Goal: Communication & Community: Answer question/provide support

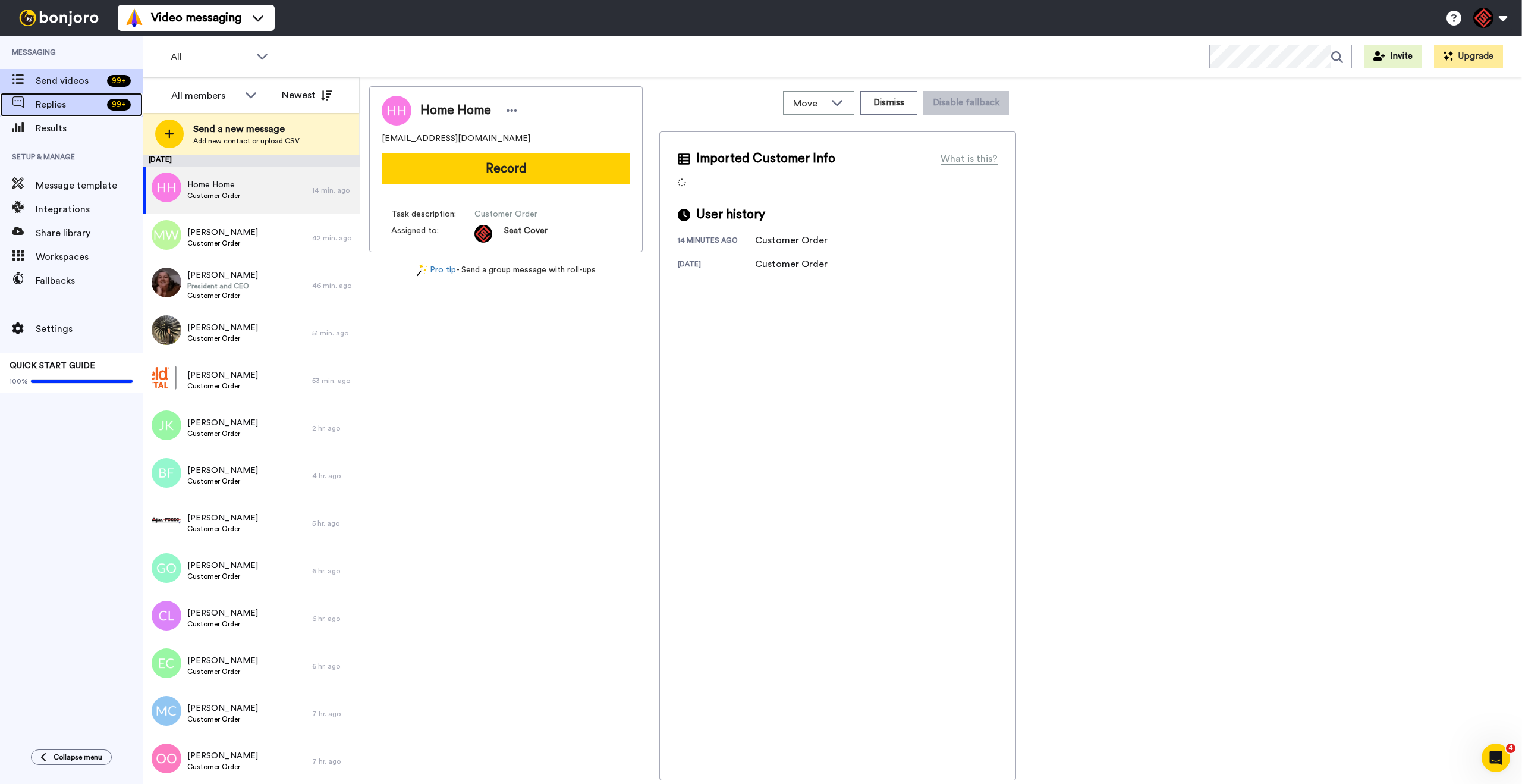
click at [98, 113] on div "Replies 99 +" at bounding box center [71, 104] width 143 height 24
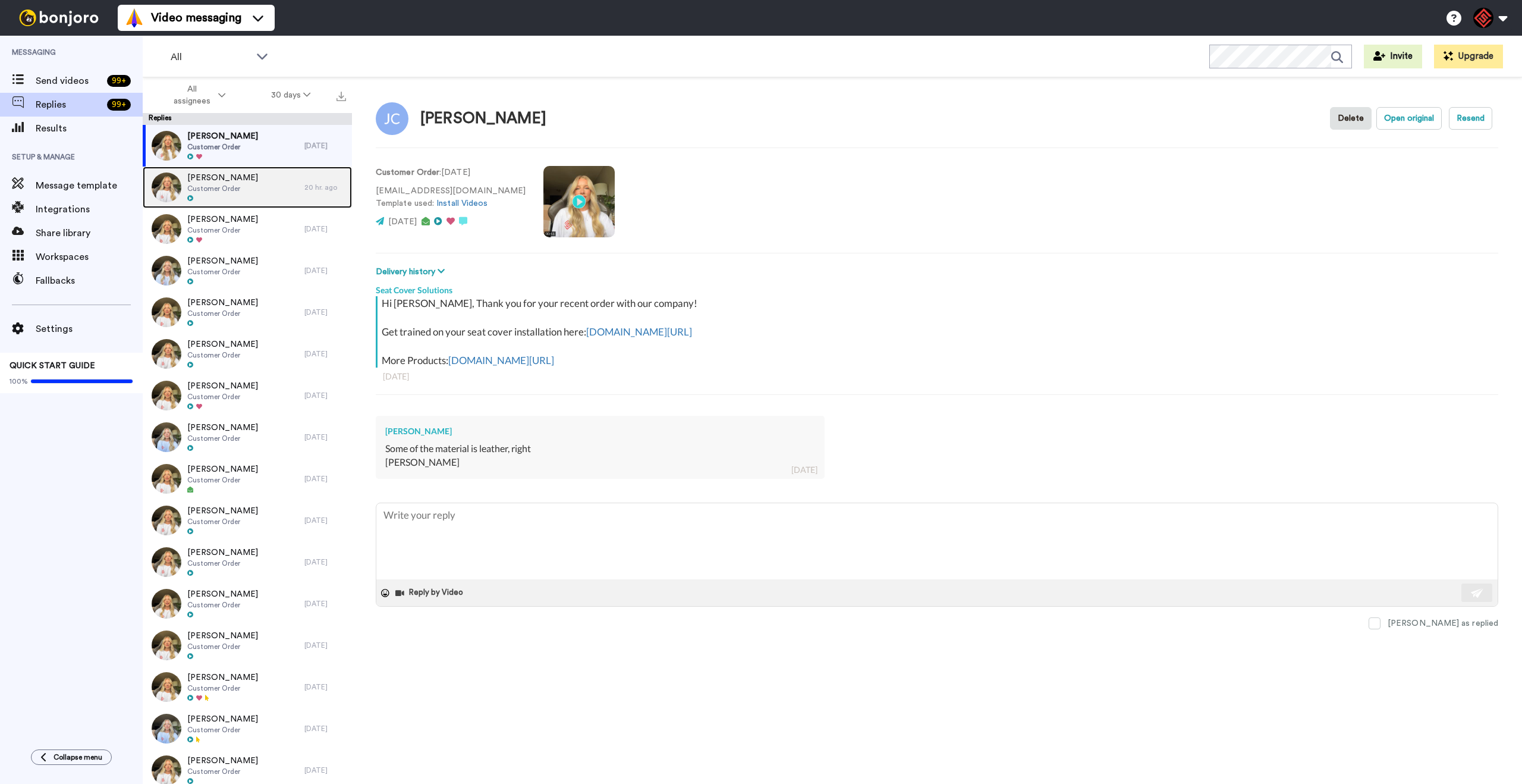
click at [285, 189] on div "[PERSON_NAME] Customer Order" at bounding box center [223, 187] width 162 height 41
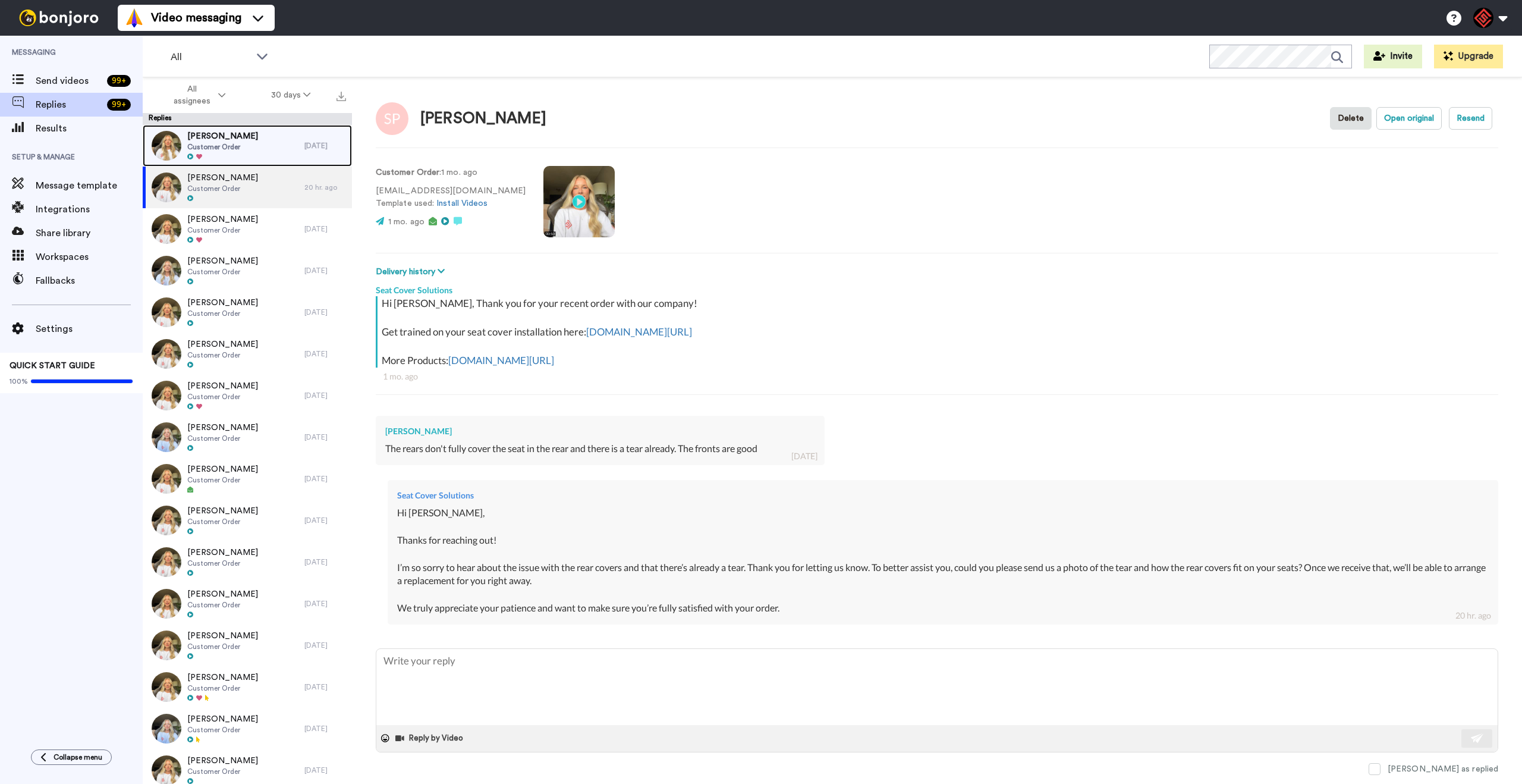
click at [274, 163] on div "[PERSON_NAME] Customer Order" at bounding box center [223, 146] width 162 height 41
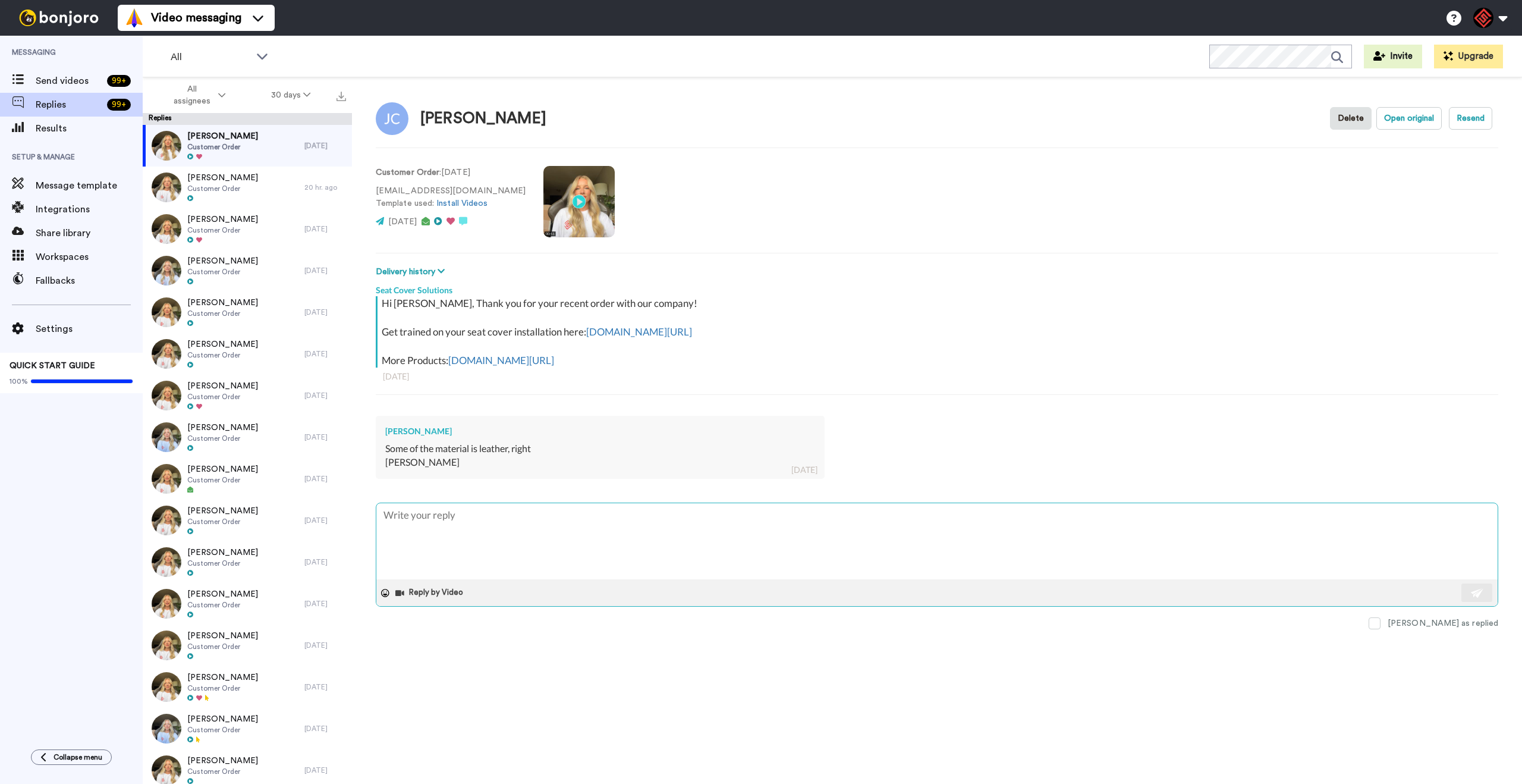
click at [478, 530] on textarea at bounding box center [936, 540] width 1121 height 76
type textarea "x"
type textarea "H"
type textarea "x"
type textarea "He"
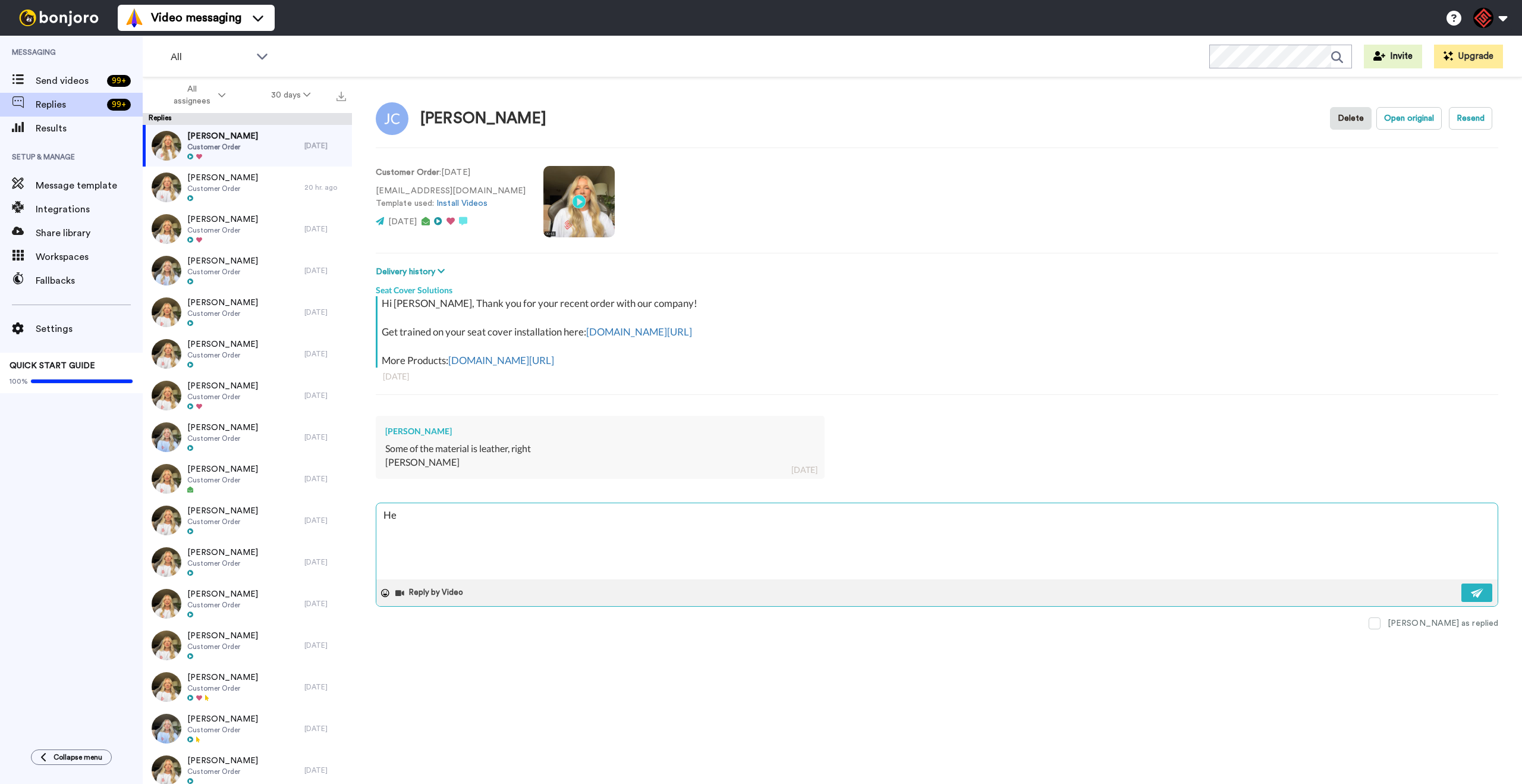
type textarea "x"
type textarea "Hey"
type textarea "x"
type textarea "Hey"
type textarea "x"
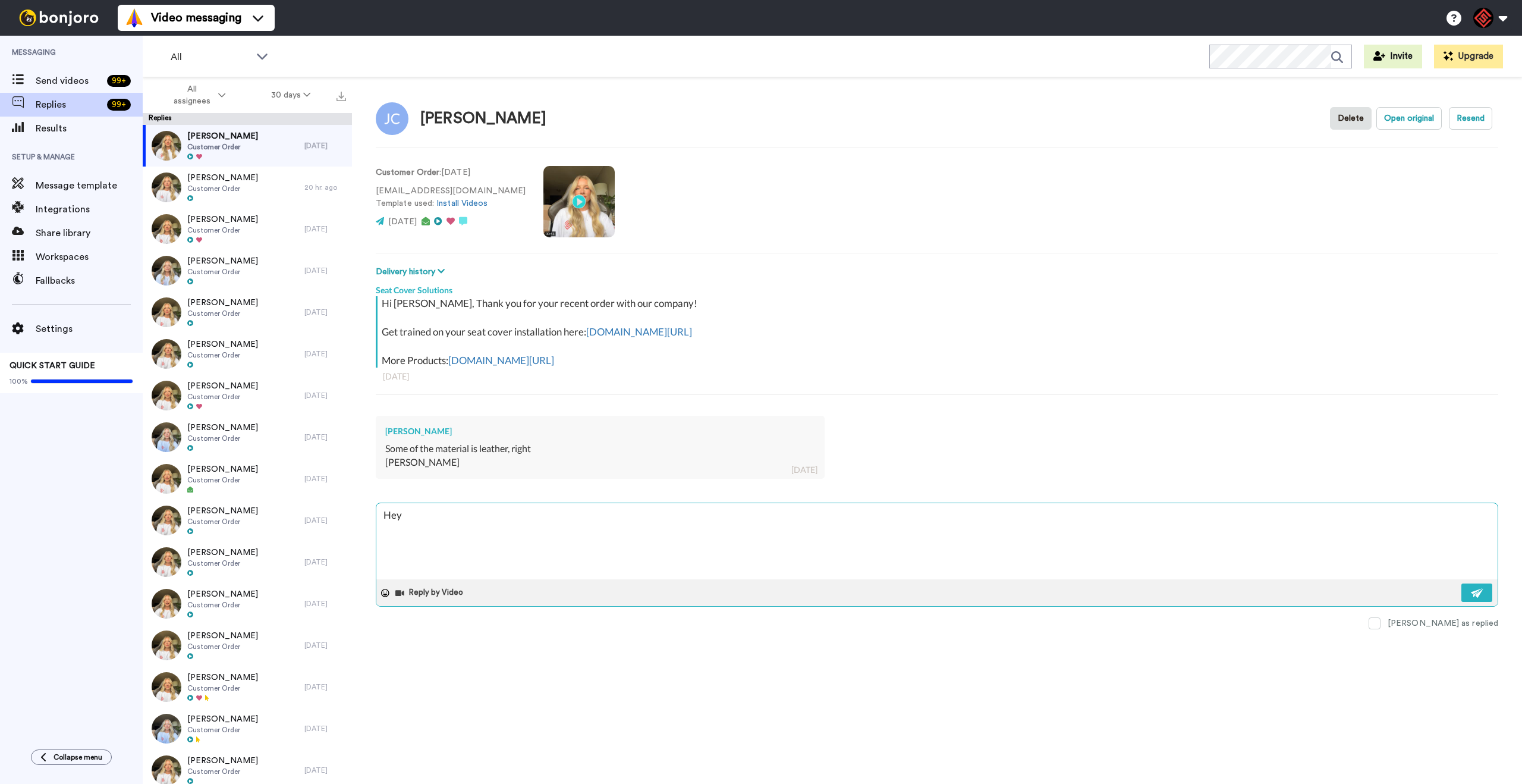
type textarea "Hey J"
type textarea "x"
type textarea "Hey Je"
type textarea "x"
type textarea "Hey Jef"
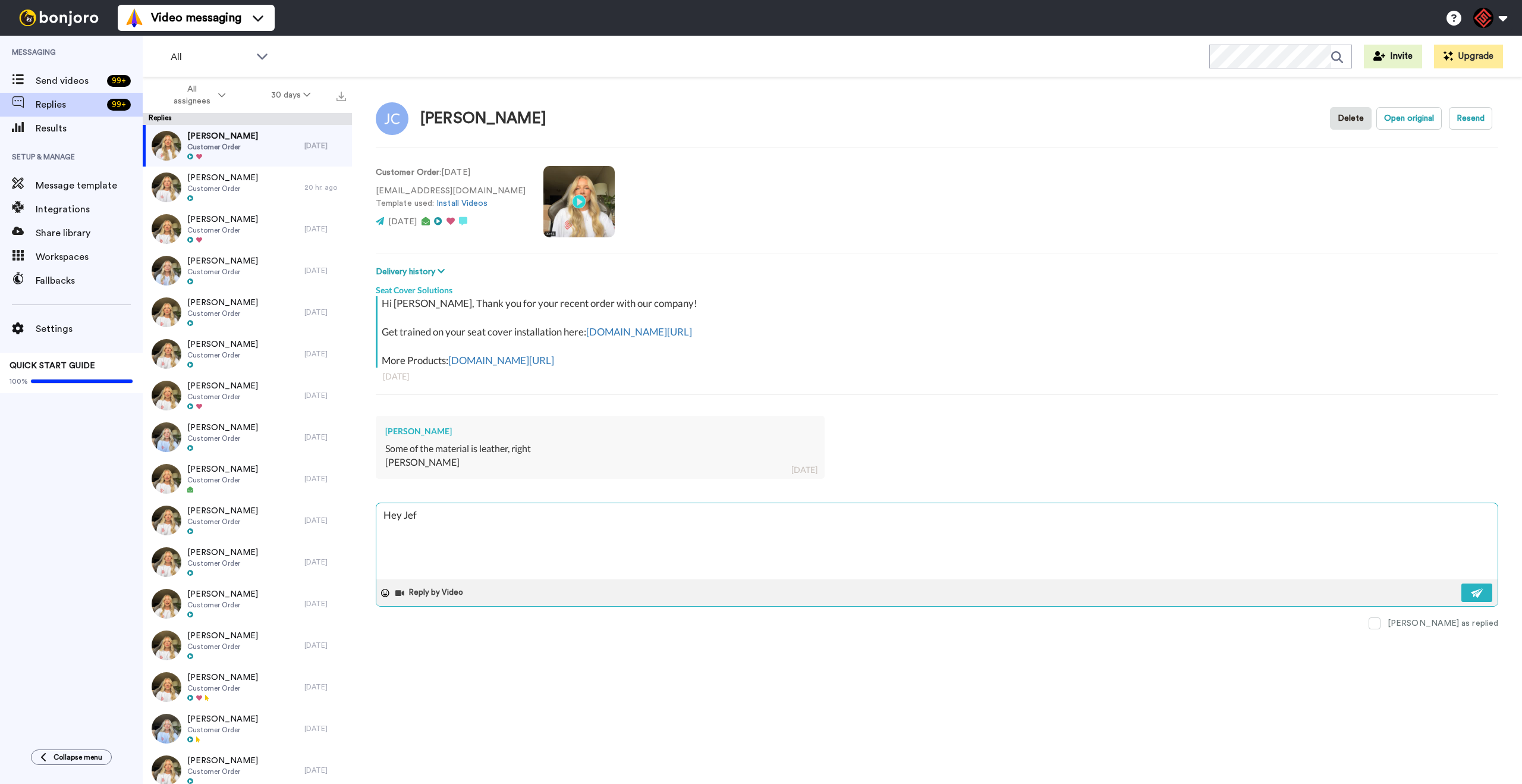
type textarea "x"
type textarea "Hey [PERSON_NAME]"
type textarea "x"
type textarea "Hey [PERSON_NAME],"
type textarea "x"
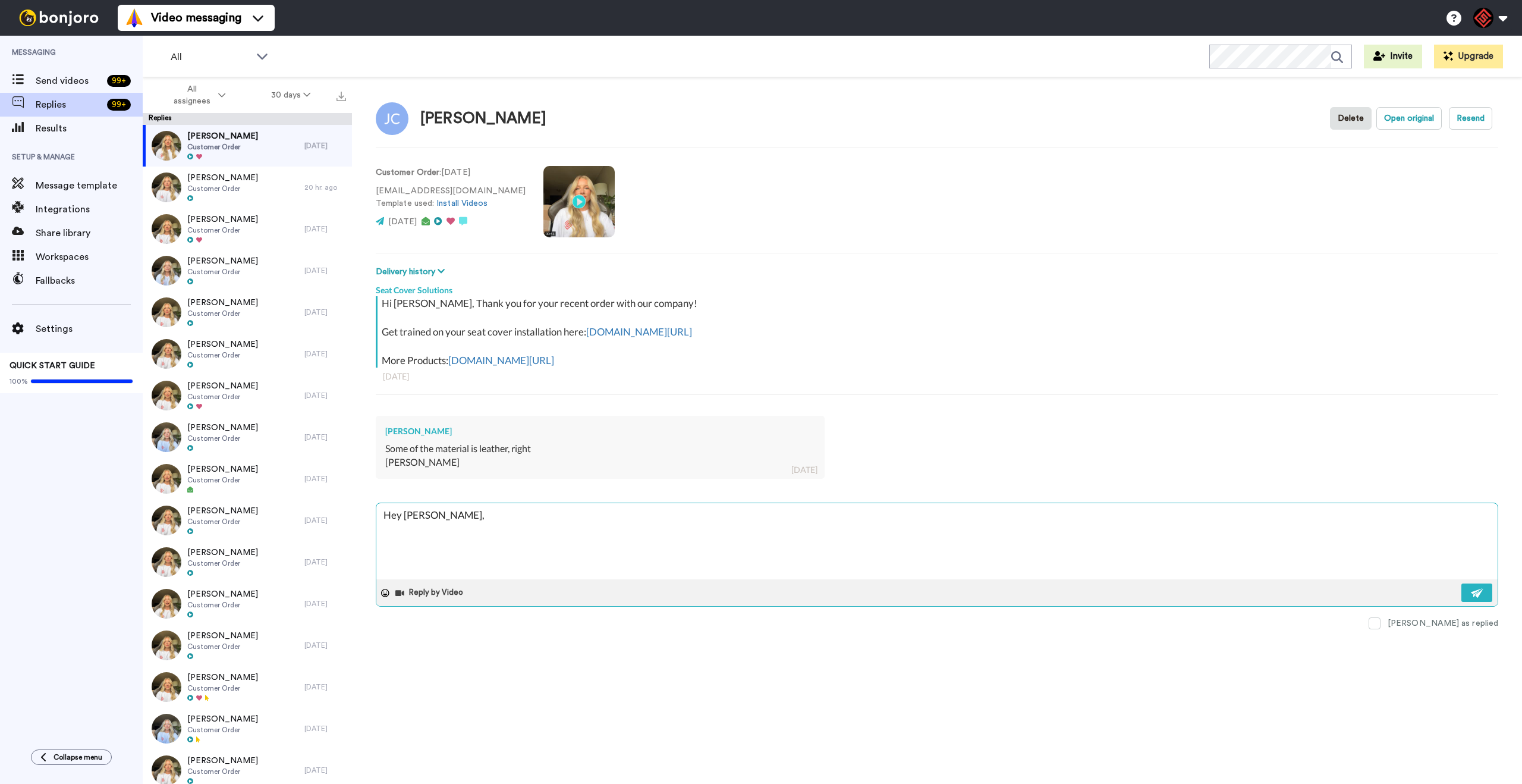
type textarea "Hey [PERSON_NAME],"
type textarea "x"
type textarea "Hey [PERSON_NAME],"
type textarea "x"
type textarea "Hey [PERSON_NAME], T"
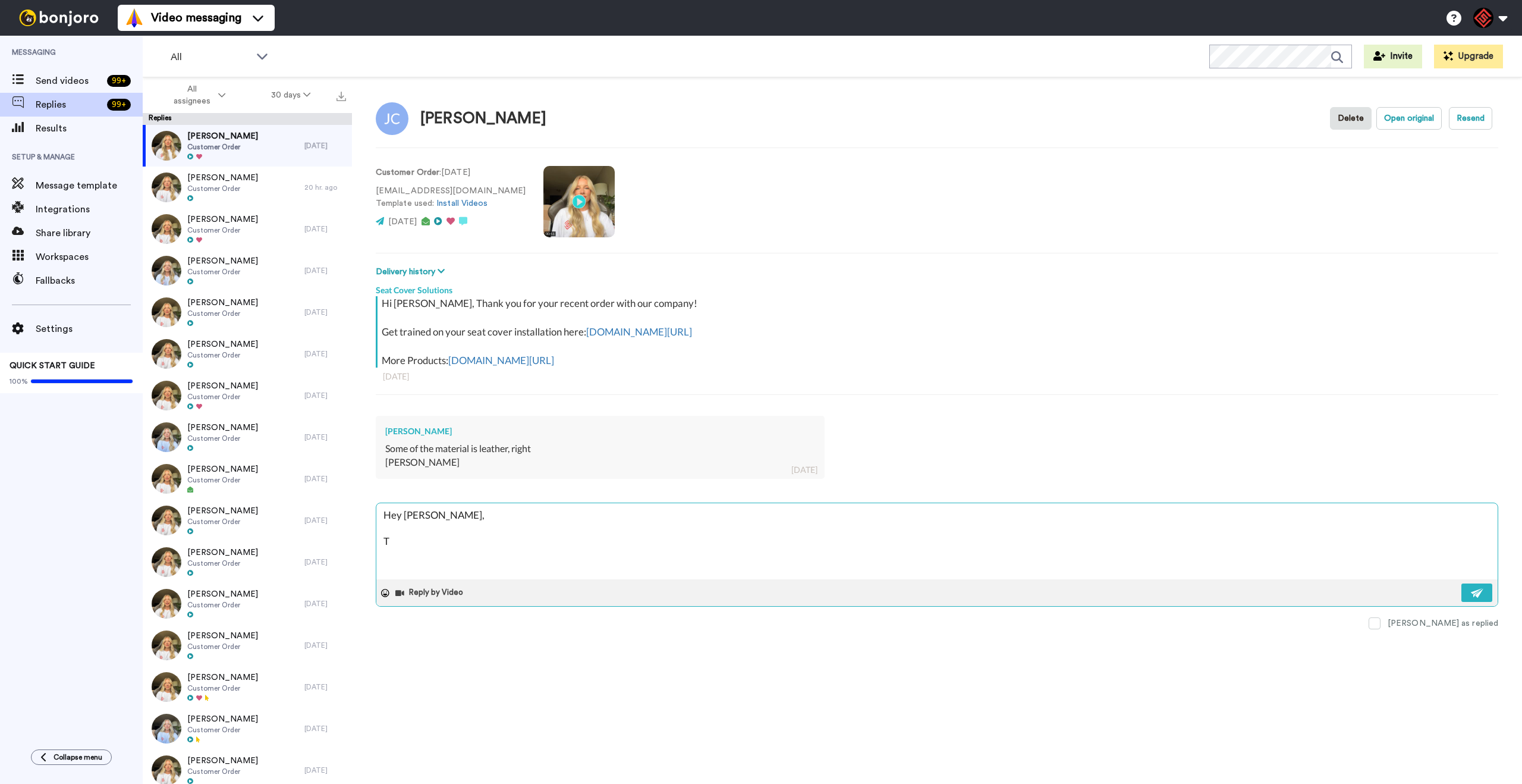
type textarea "x"
type textarea "Hey [PERSON_NAME], Th"
type textarea "x"
type textarea "Hey [PERSON_NAME], Tha"
type textarea "x"
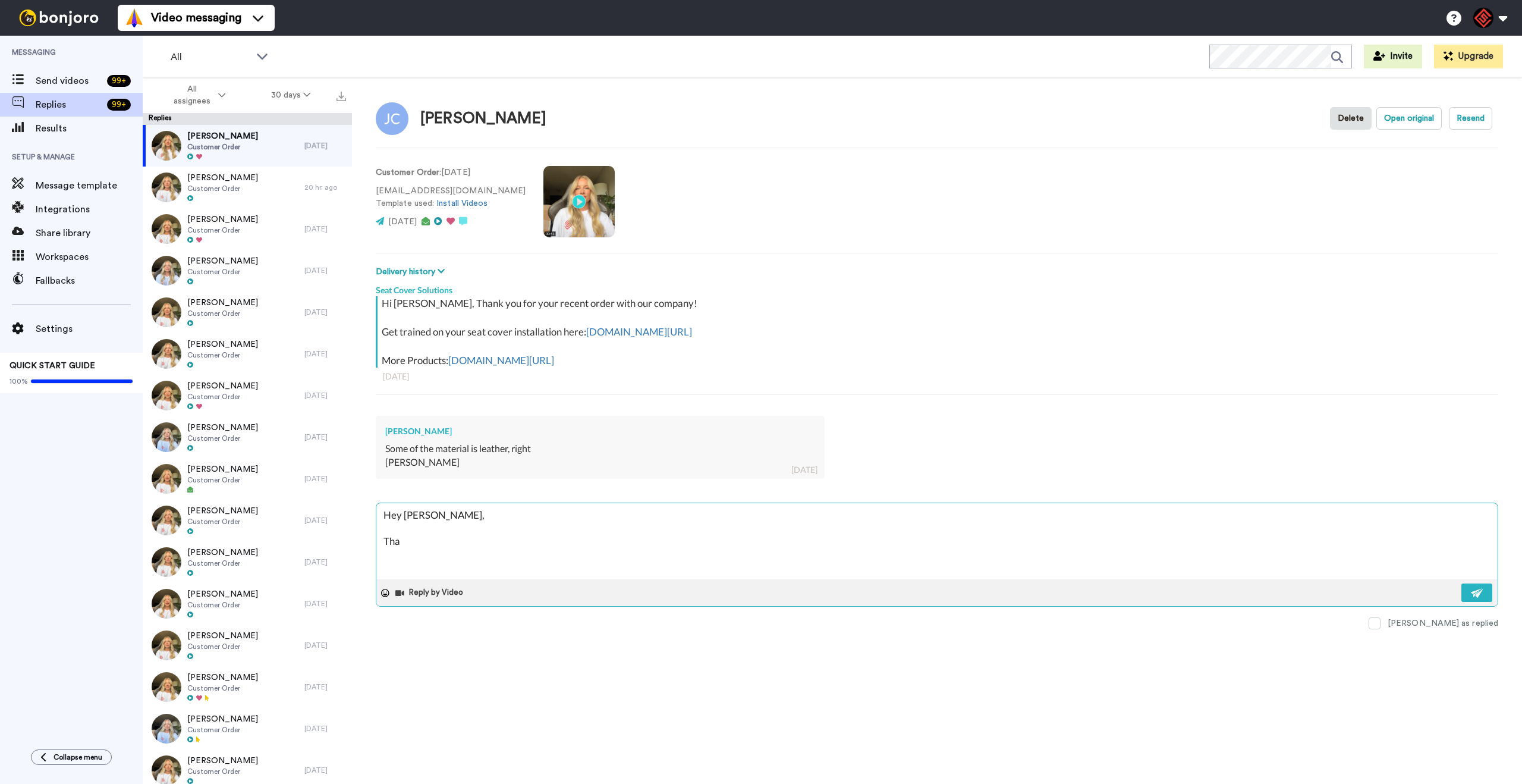
type textarea "Hey [PERSON_NAME], Than"
type textarea "x"
type textarea "Hey [PERSON_NAME], Thank"
type textarea "x"
type textarea "Hey [PERSON_NAME], Thank"
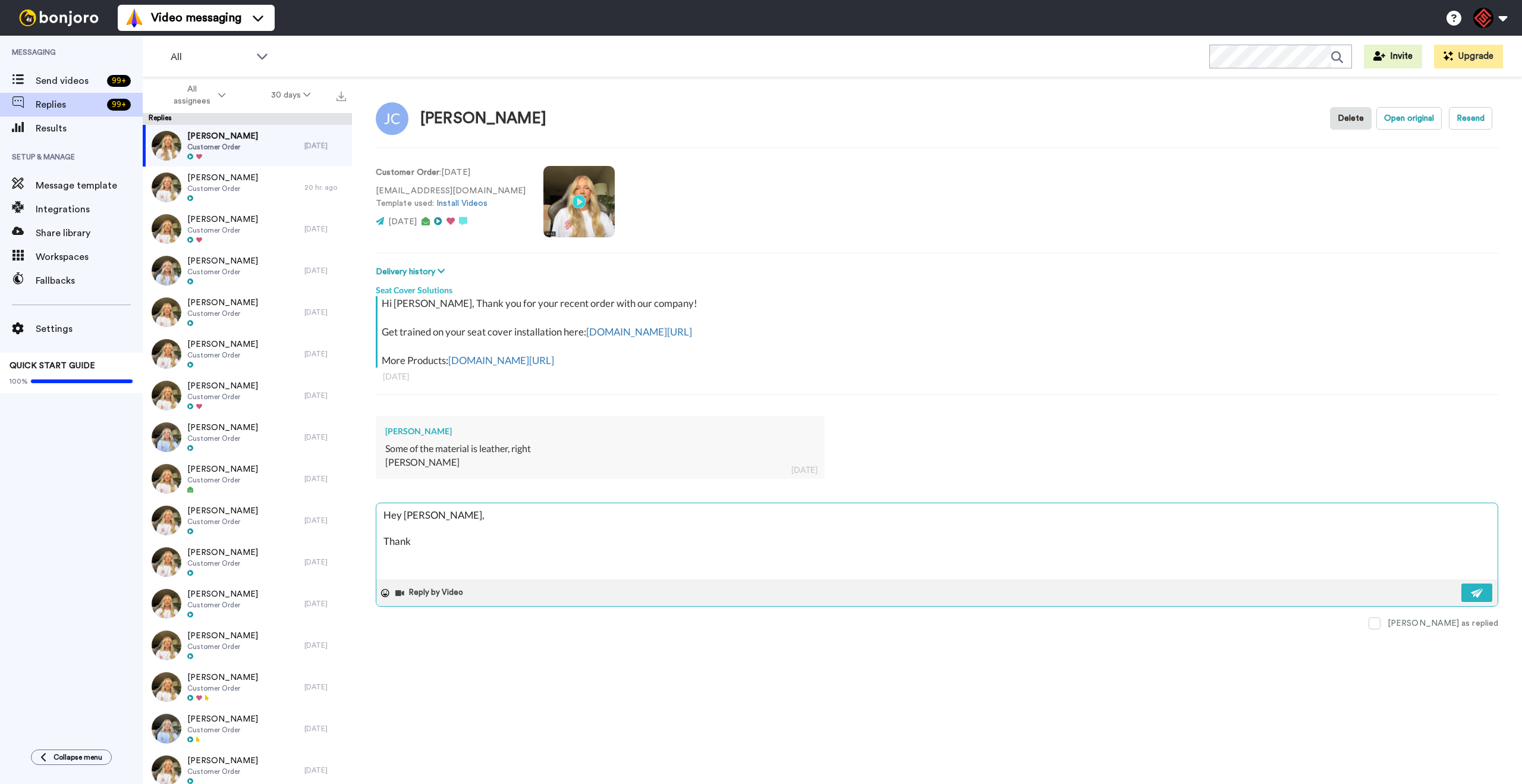
type textarea "x"
type textarea "Hey [PERSON_NAME], Thank y"
type textarea "x"
type textarea "Hey [PERSON_NAME], Thank yo"
type textarea "x"
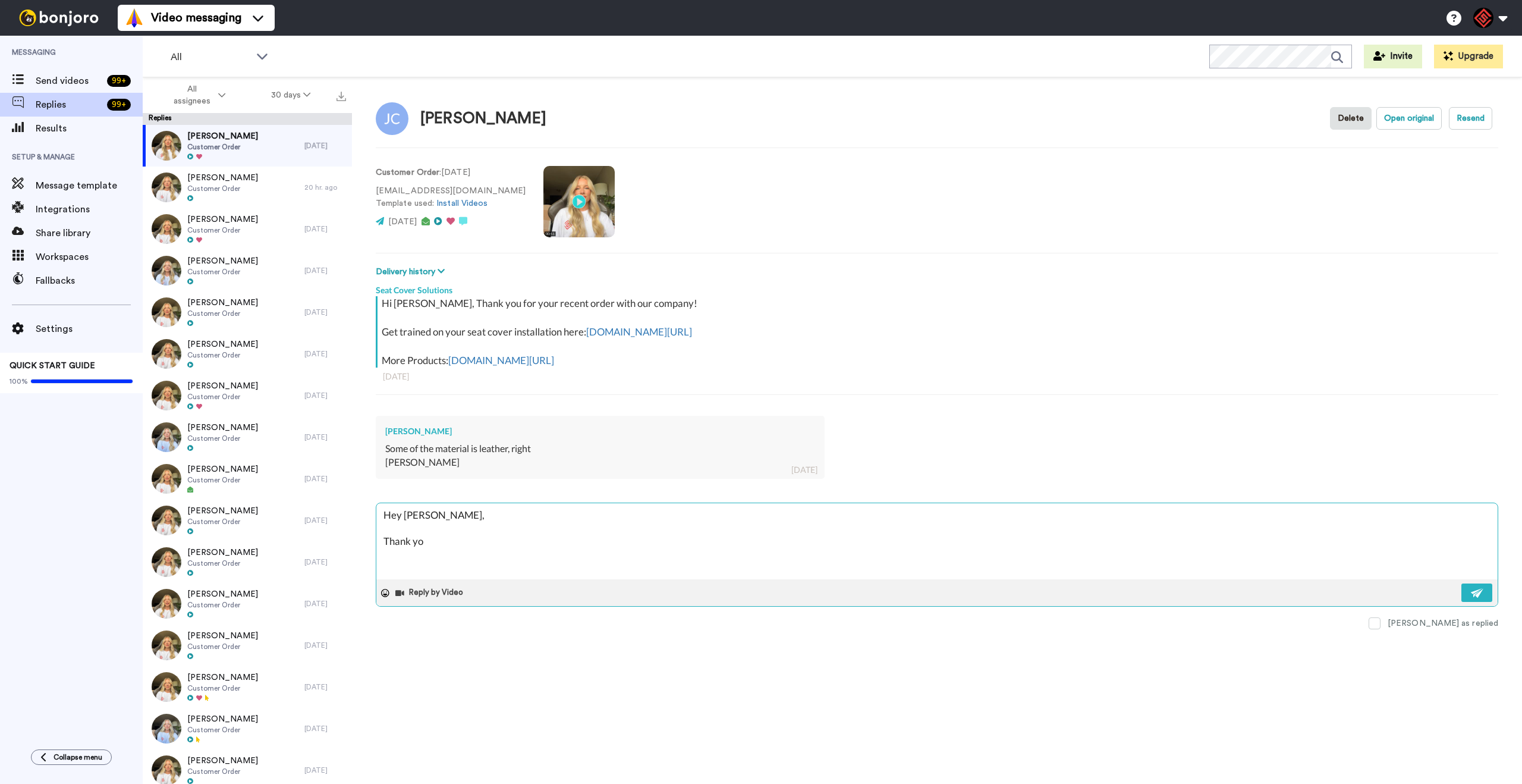
type textarea "Hey [PERSON_NAME], Thank you"
type textarea "x"
type textarea "Hey [PERSON_NAME], Thank you"
type textarea "x"
type textarea "Hey [PERSON_NAME], Thank you f"
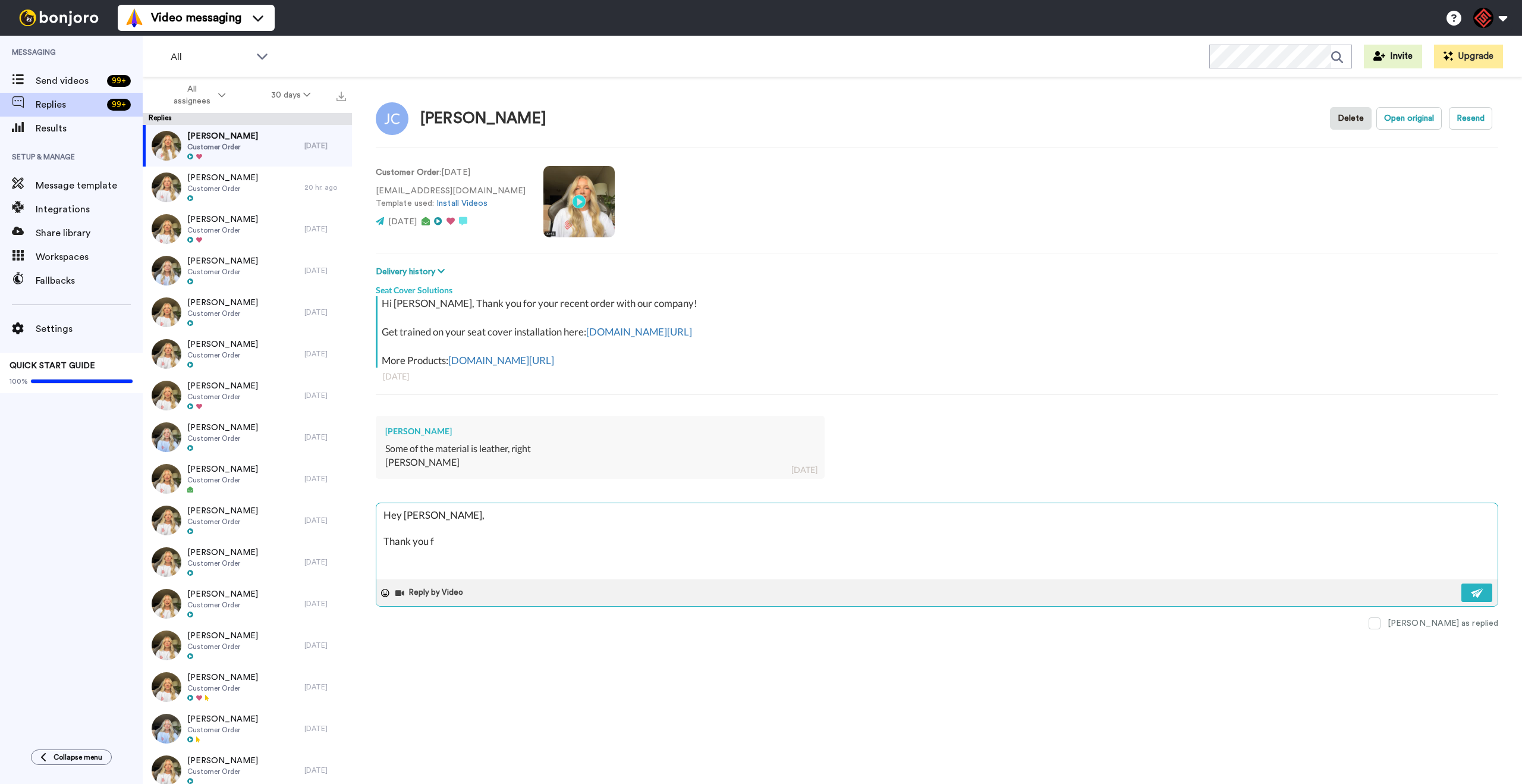
type textarea "x"
type textarea "Hey [PERSON_NAME], Thank you fo"
type textarea "x"
type textarea "Hey [PERSON_NAME], Thank you for"
type textarea "x"
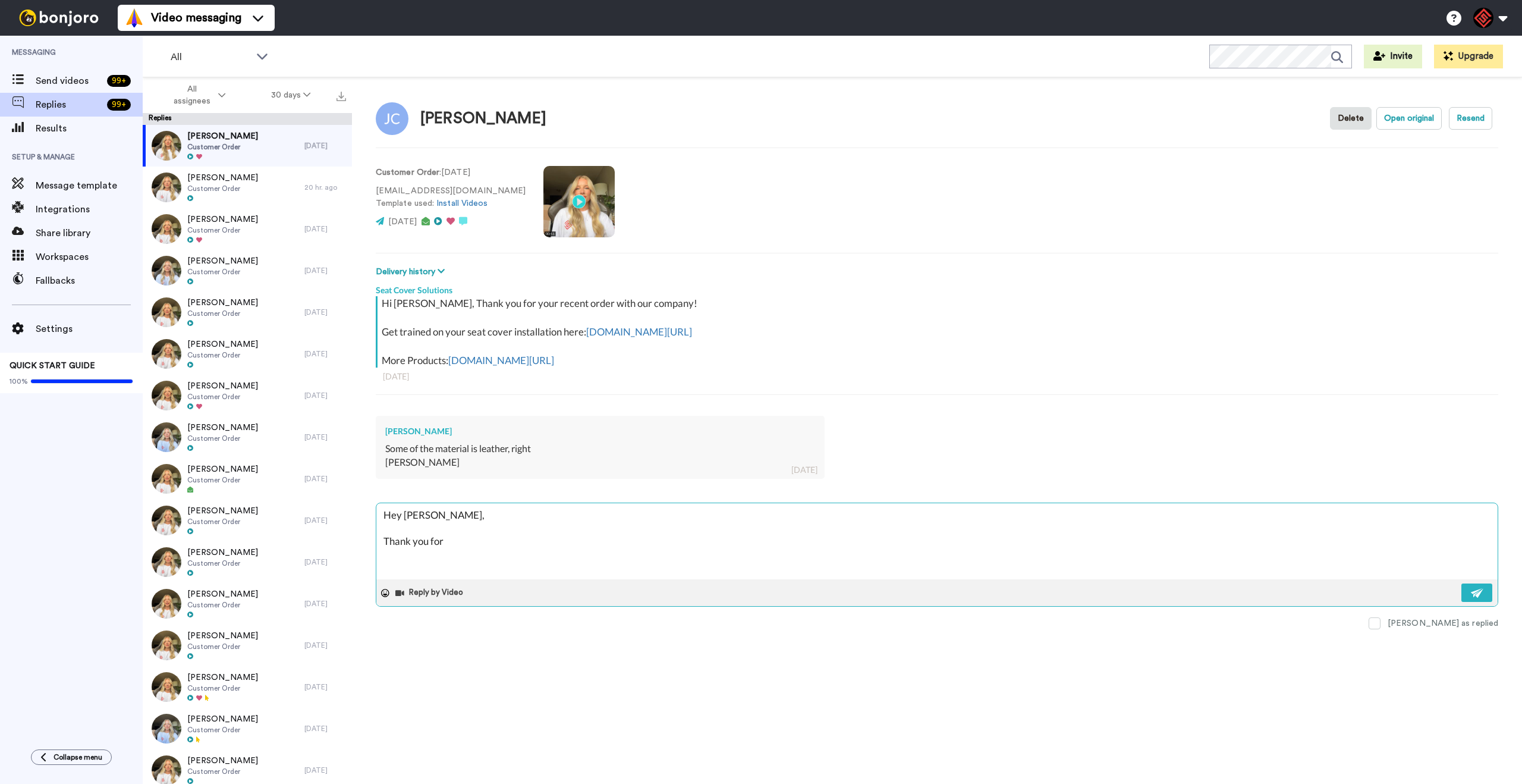
type textarea "Hey [PERSON_NAME], Thank you for"
type textarea "x"
type textarea "Hey [PERSON_NAME], Thank you for r"
type textarea "x"
type textarea "Hey [PERSON_NAME], Thank you for re"
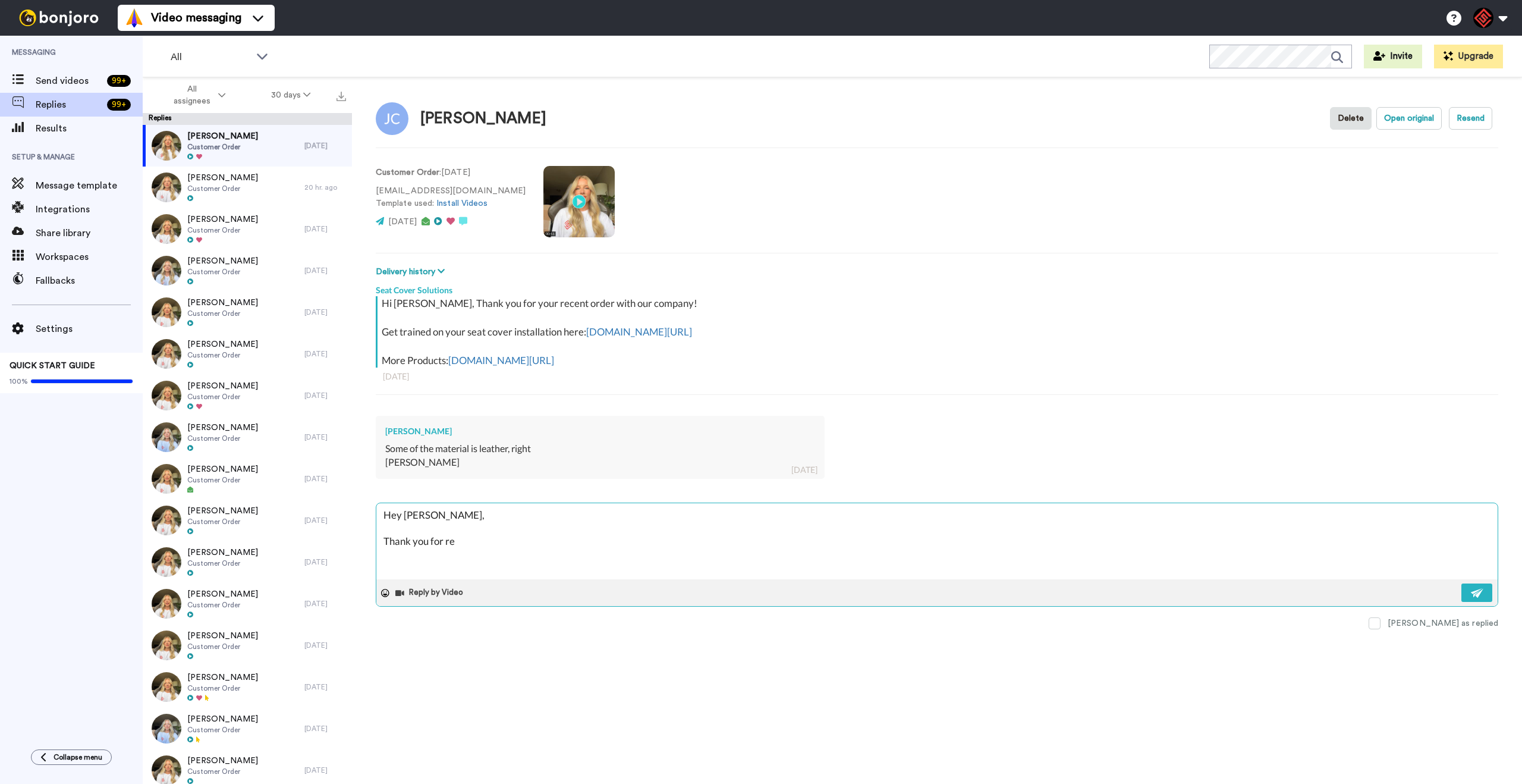
type textarea "x"
type textarea "Hey [PERSON_NAME], Thank you for [PERSON_NAME]"
type textarea "x"
type textarea "Hey [PERSON_NAME], Thank you for reac"
type textarea "x"
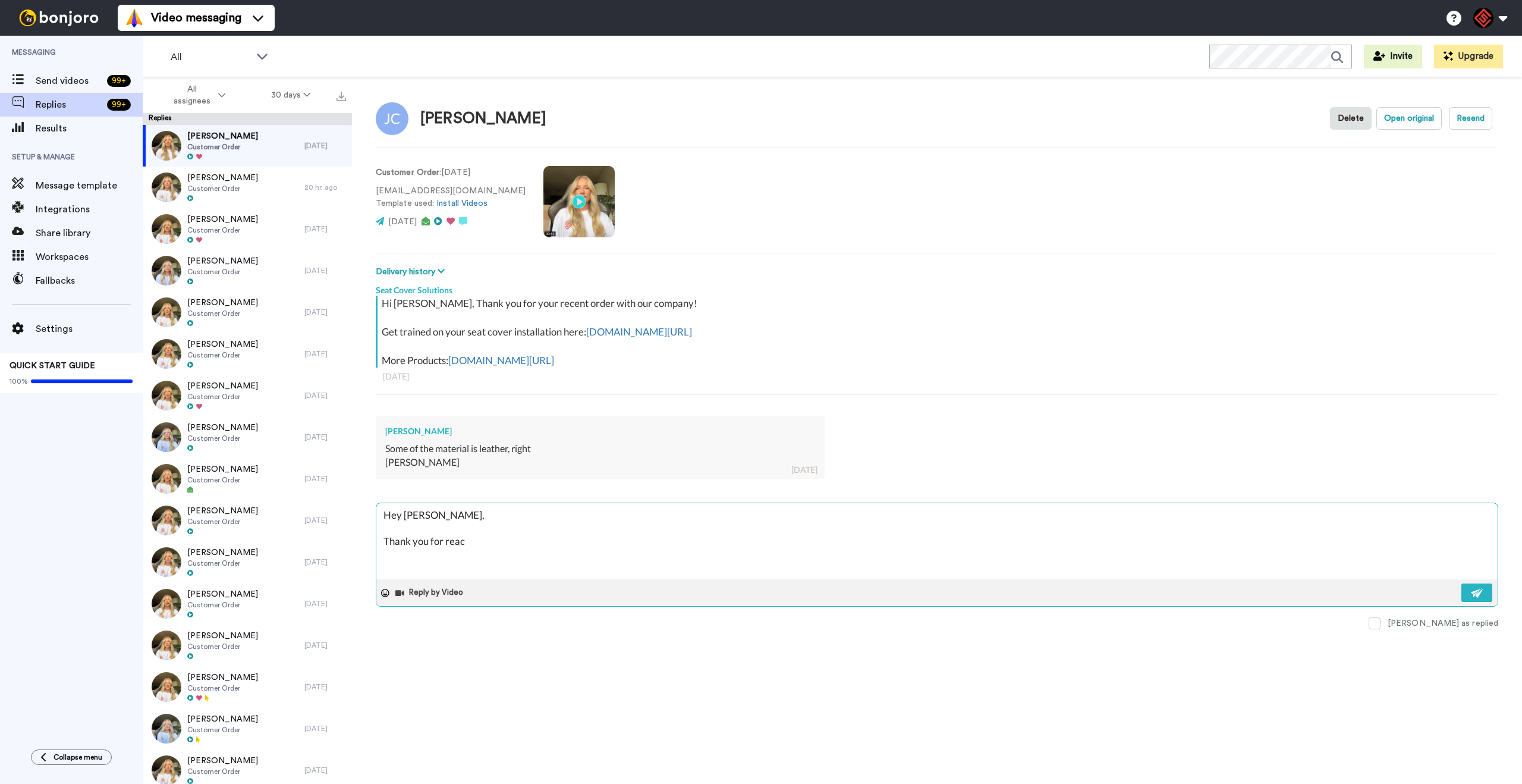
type textarea "Hey [PERSON_NAME], Thank you for reach"
type textarea "x"
type textarea "Hey [PERSON_NAME], Thank you for reachi"
type textarea "x"
type textarea "Hey [PERSON_NAME], Thank you for reachin"
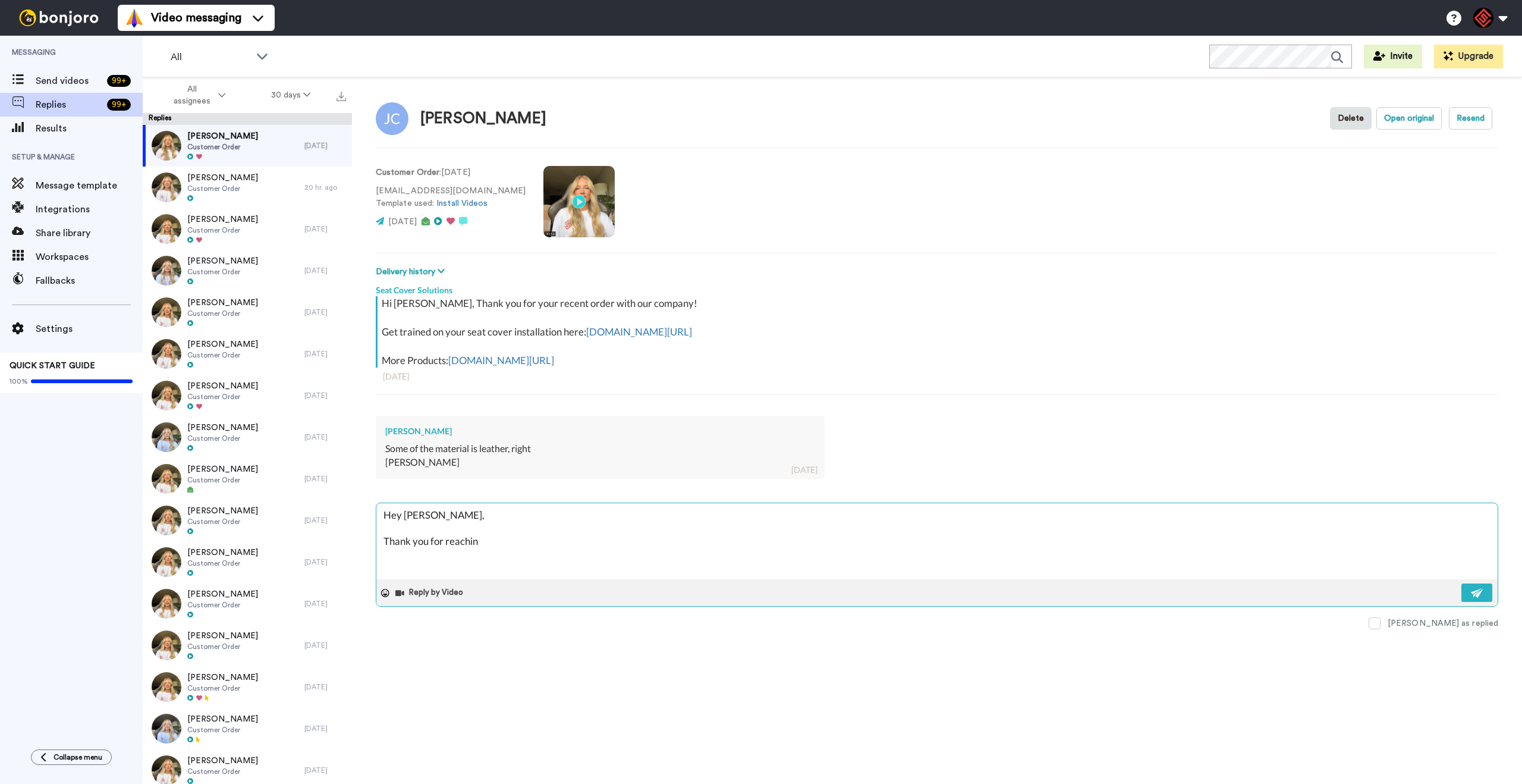
type textarea "x"
type textarea "Hey [PERSON_NAME], Thank you for reaching"
type textarea "x"
type textarea "Hey [PERSON_NAME], Thank you for reaching"
type textarea "x"
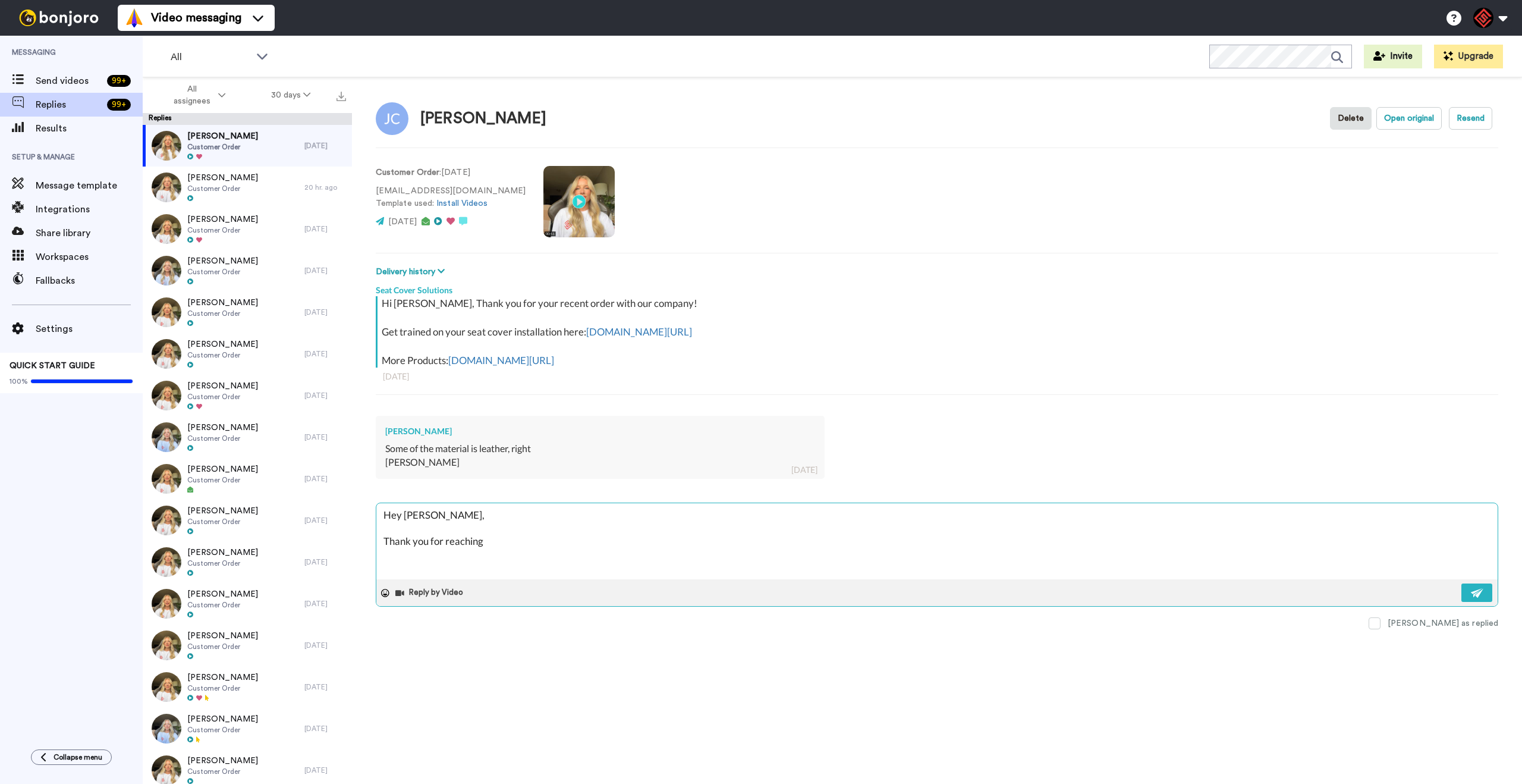
type textarea "Hey [PERSON_NAME], Thank you for reaching o"
type textarea "x"
type textarea "Hey [PERSON_NAME], Thank you for reaching ot"
type textarea "x"
type textarea "Hey [PERSON_NAME], Thank you for reaching otu"
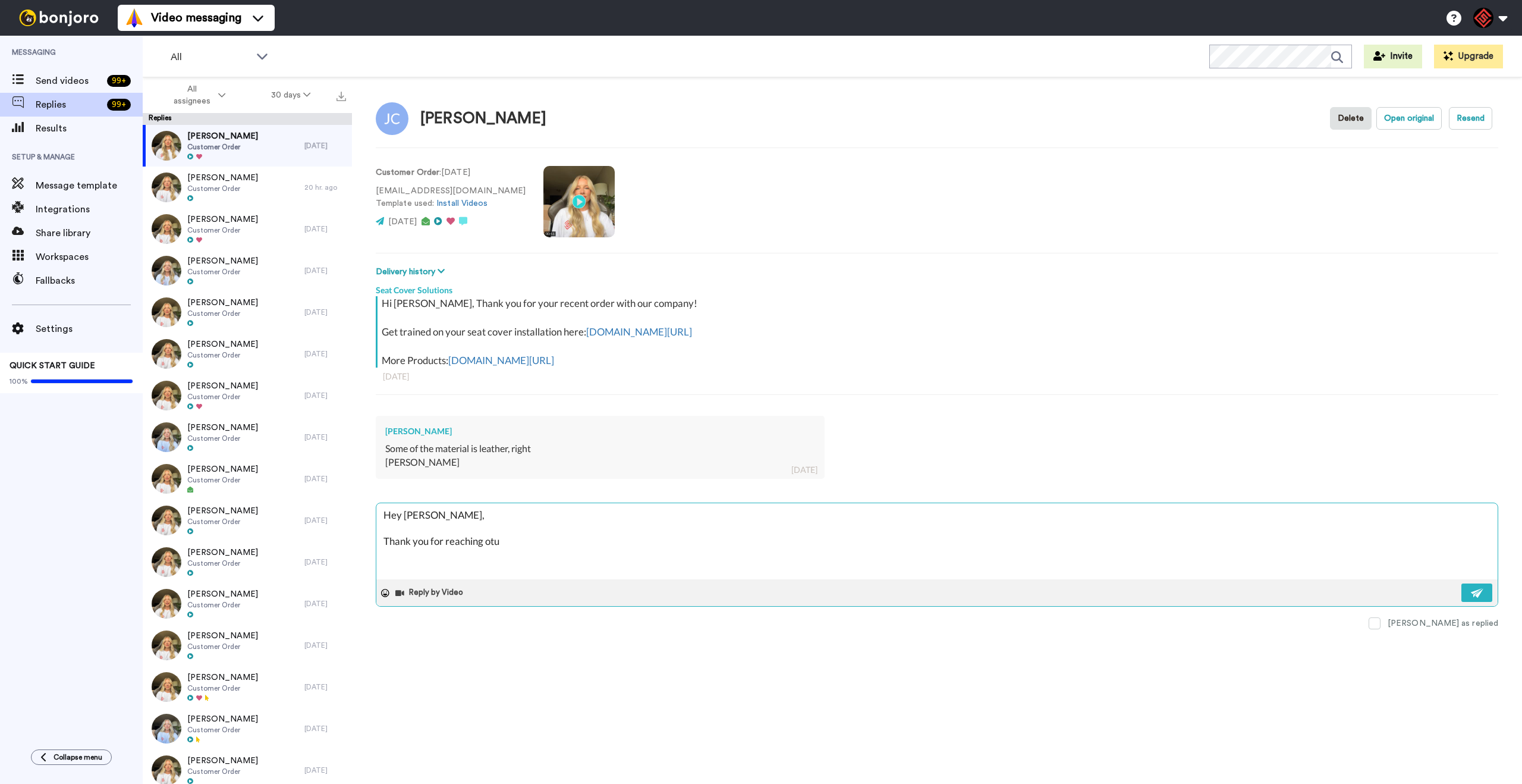
type textarea "x"
type textarea "Hey [PERSON_NAME], Thank you for reaching otu!"
type textarea "x"
type textarea "Hey [PERSON_NAME], Thank you for reaching otu!"
type textarea "x"
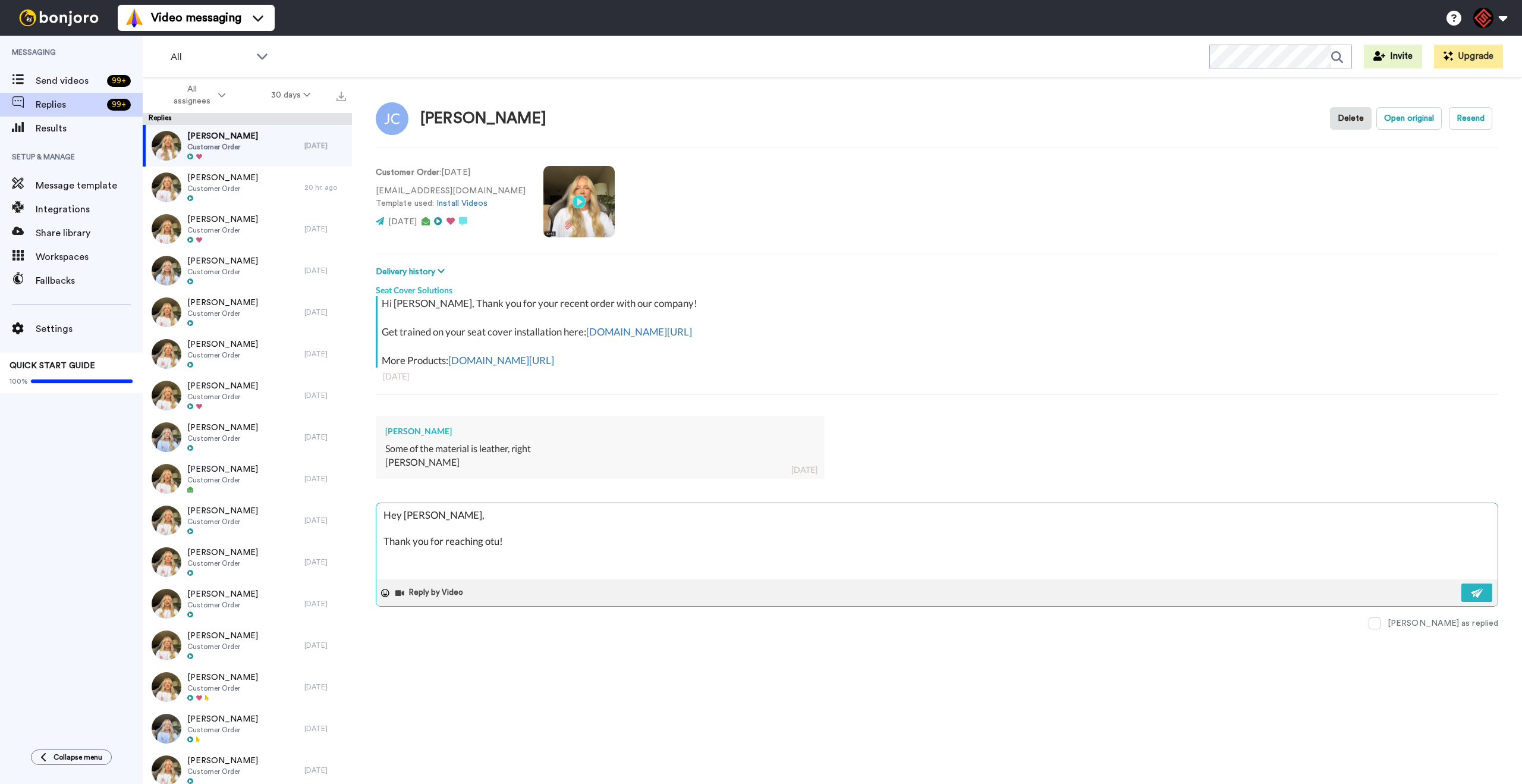
type textarea "Hey [PERSON_NAME], Thank you for reaching otu! T"
type textarea "x"
type textarea "Hey [PERSON_NAME], Thank you for reaching otu! Th"
type textarea "x"
type textarea "Hey [PERSON_NAME], Thank you for reaching otu! Tha"
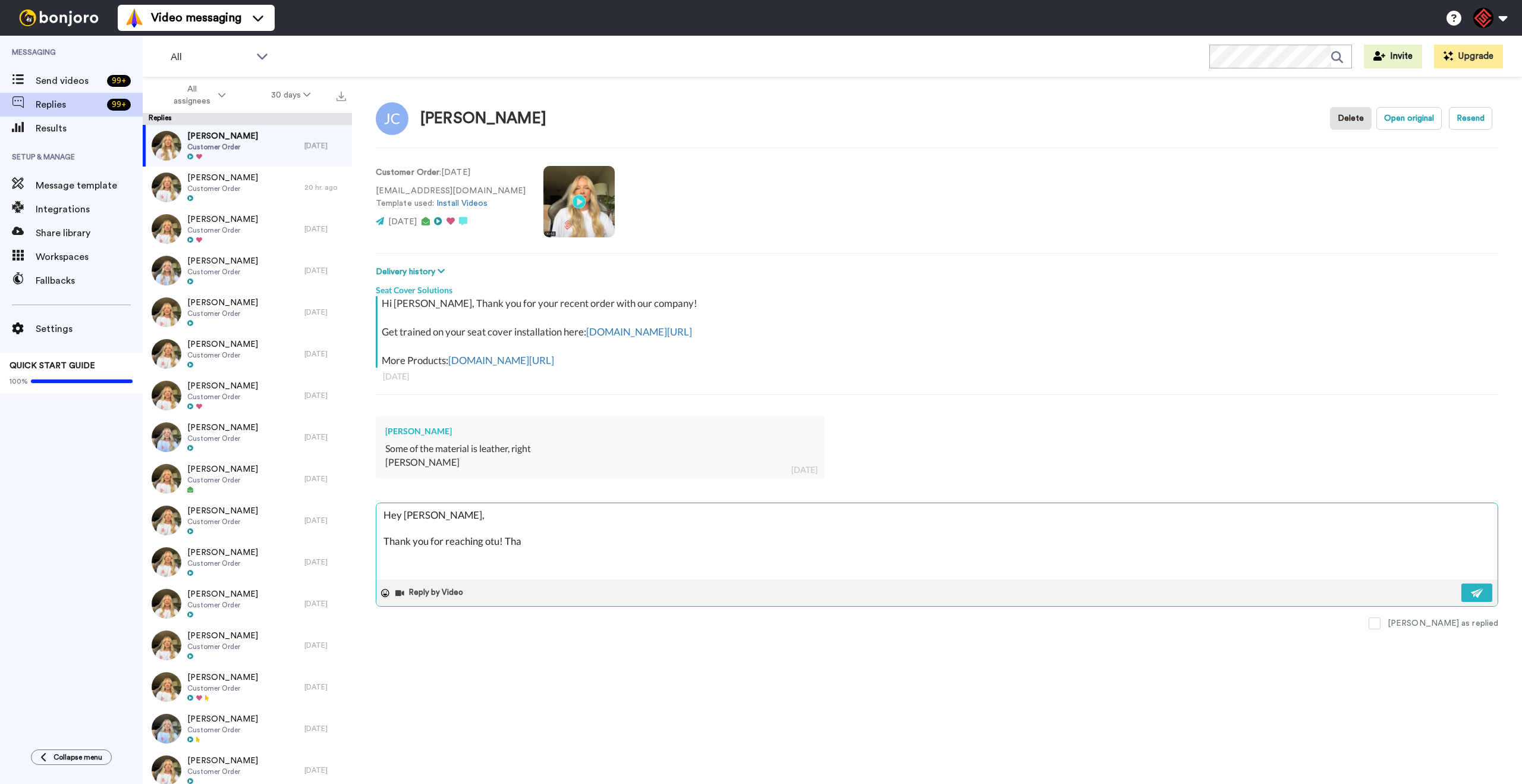
type textarea "x"
type textarea "Hey [PERSON_NAME], Thank you for reaching otu! That"
type textarea "x"
type textarea "Hey [PERSON_NAME], Thank you for reaching otu! That"
type textarea "x"
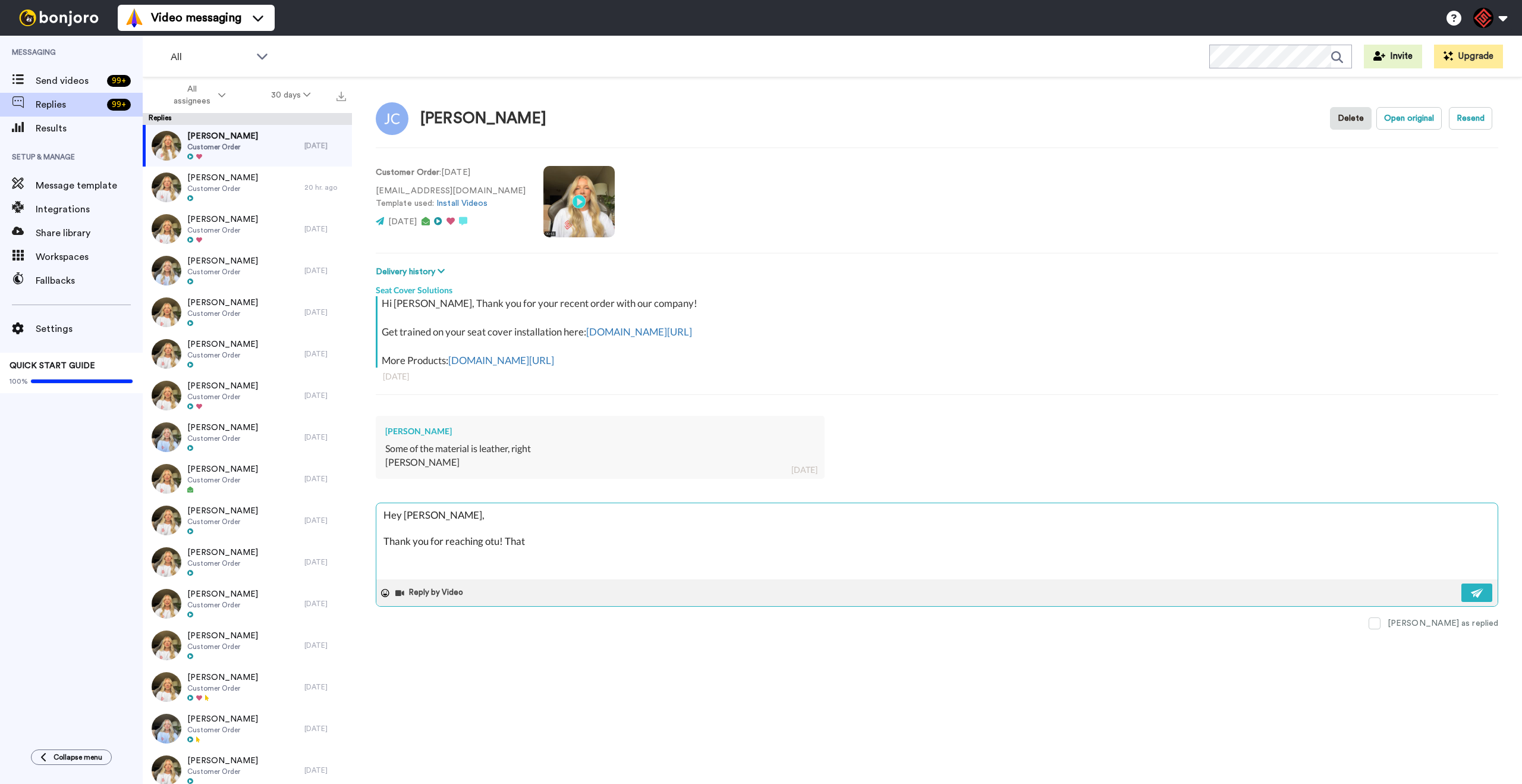
type textarea "Hey [PERSON_NAME], Thank you for reaching otu! That i"
type textarea "x"
type textarea "Hey [PERSON_NAME], Thank you for reaching otu! That is"
type textarea "x"
type textarea "Hey [PERSON_NAME], Thank you for reaching otu! That is"
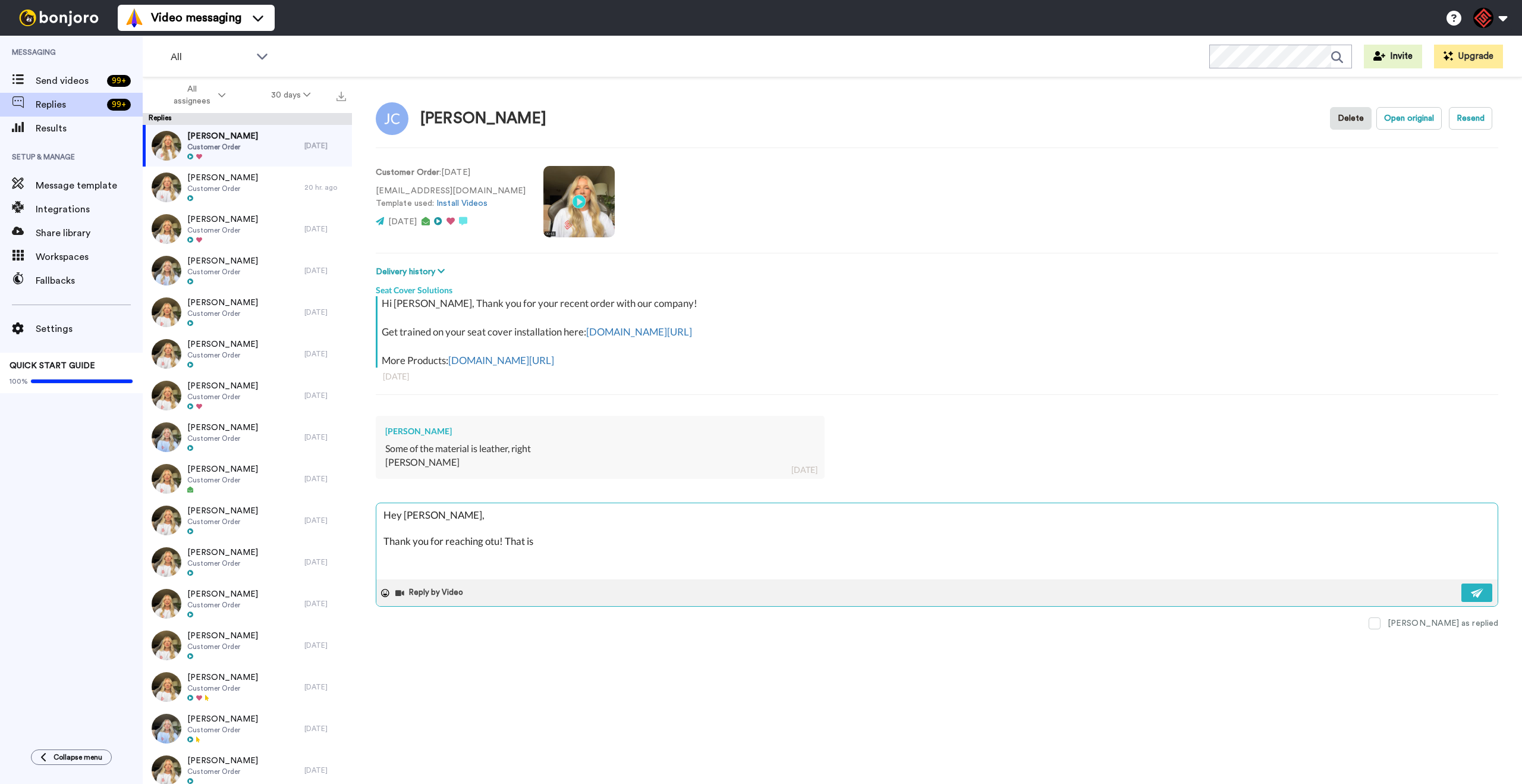
type textarea "x"
type textarea "Hey [PERSON_NAME], Thank you for reaching otu! That is c"
type textarea "x"
type textarea "Hey [PERSON_NAME], Thank you for reaching otu! That is co"
type textarea "x"
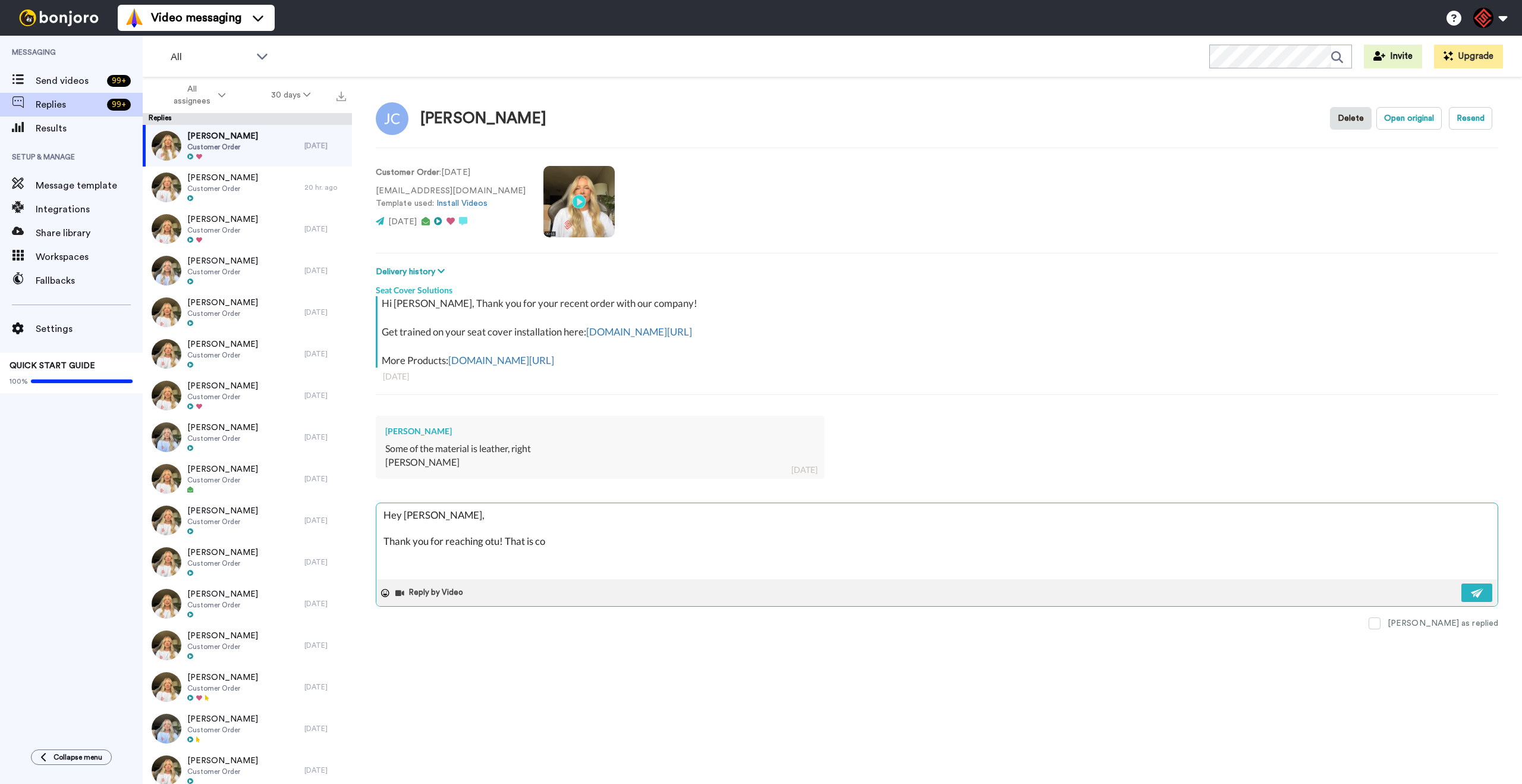
type textarea "Hey [PERSON_NAME], Thank you for reaching otu! That is cor"
type textarea "x"
type textarea "Hey [PERSON_NAME], Thank you for reaching otu! That is corr"
type textarea "x"
type textarea "Hey [PERSON_NAME], Thank you for reaching otu! That is corre"
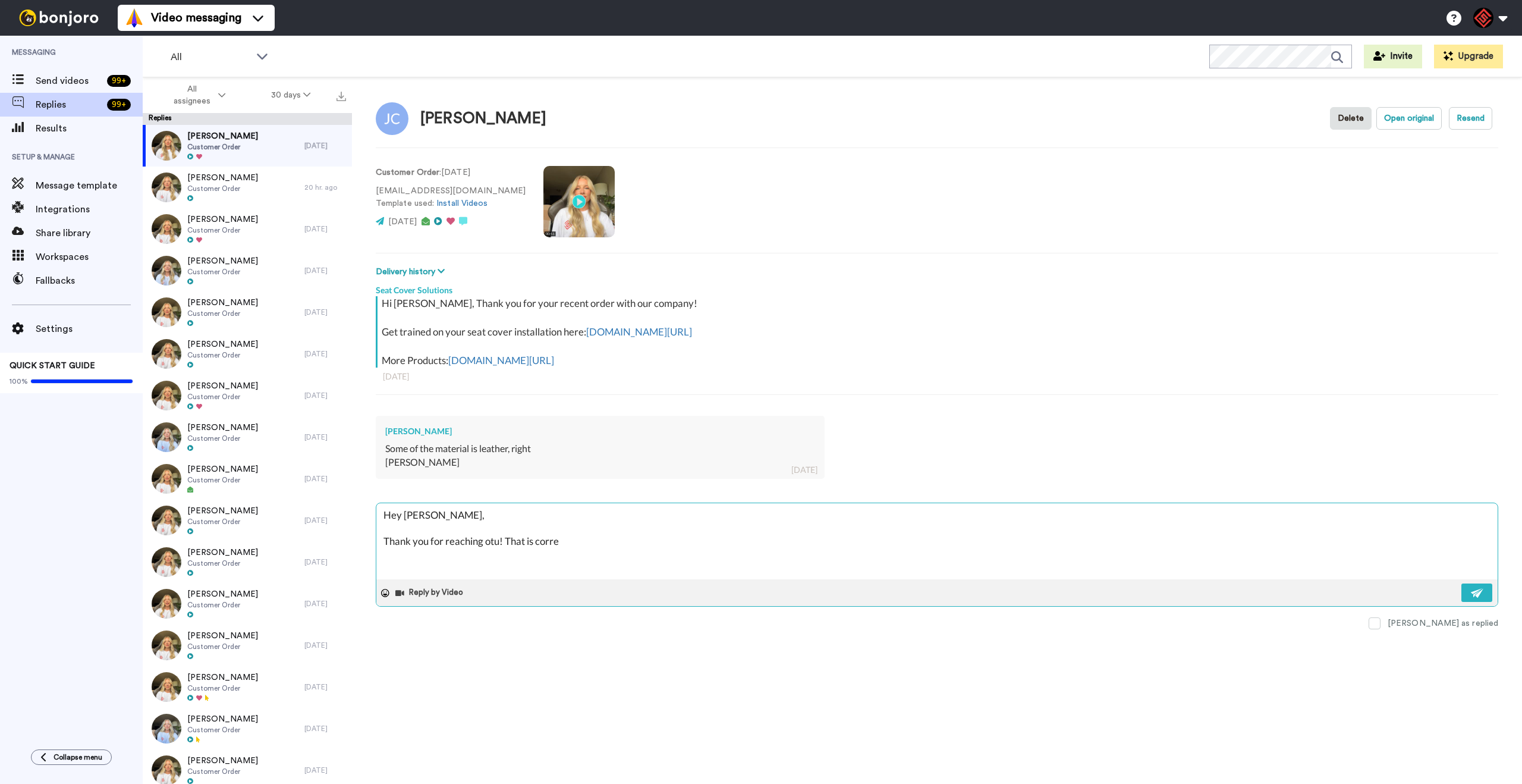
type textarea "x"
type textarea "Hey [PERSON_NAME], Thank you for reaching otu! That is correc"
type textarea "x"
type textarea "Hey [PERSON_NAME], Thank you for reaching otu! That is correct"
type textarea "x"
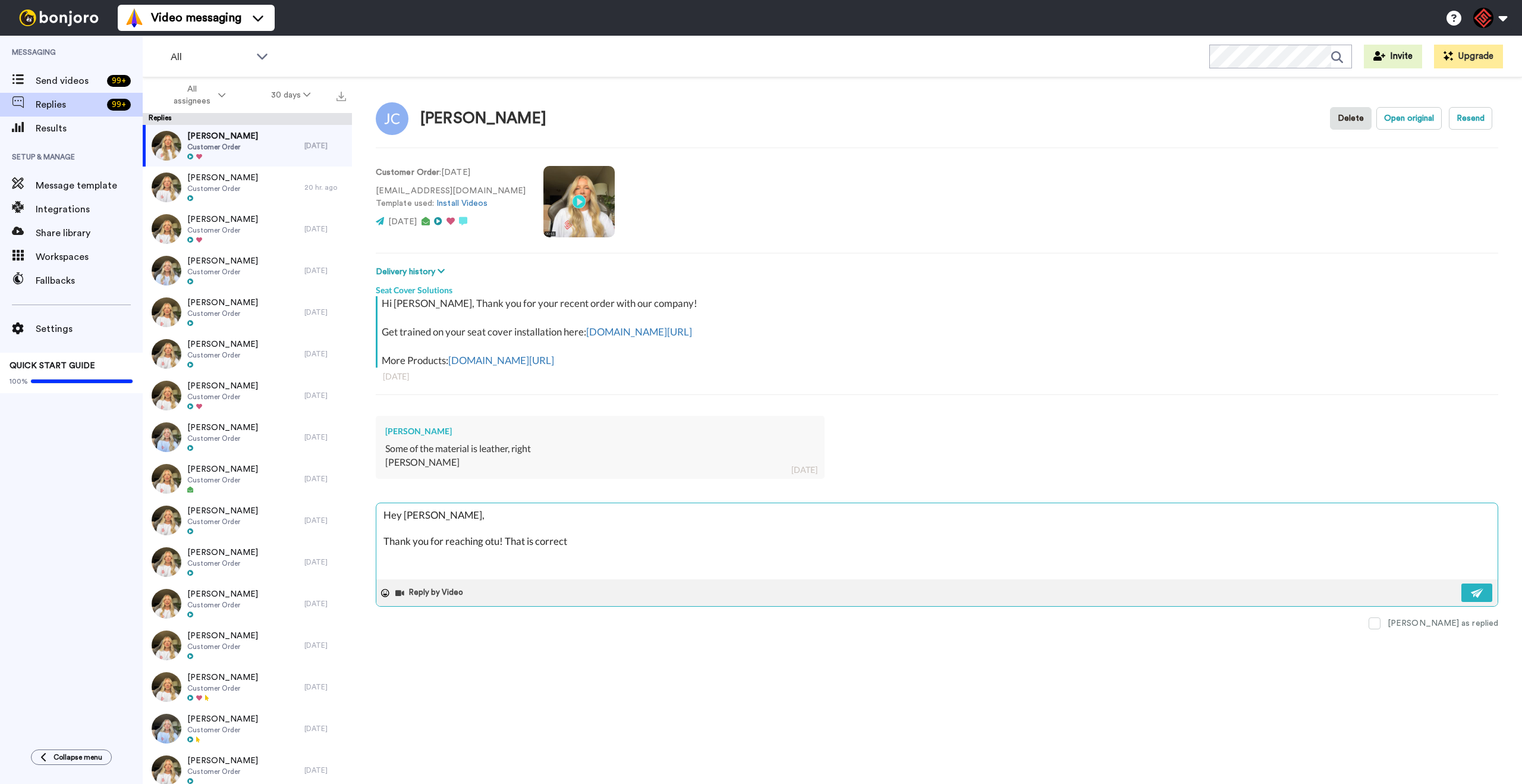
type textarea "Hey [PERSON_NAME], Thank you for reaching otu! That is correct"
type textarea "x"
type textarea "Hey [PERSON_NAME], Thank you for reaching otu! That is correct t"
type textarea "x"
type textarea "Hey [PERSON_NAME], Thank you for reaching otu! That is correct th"
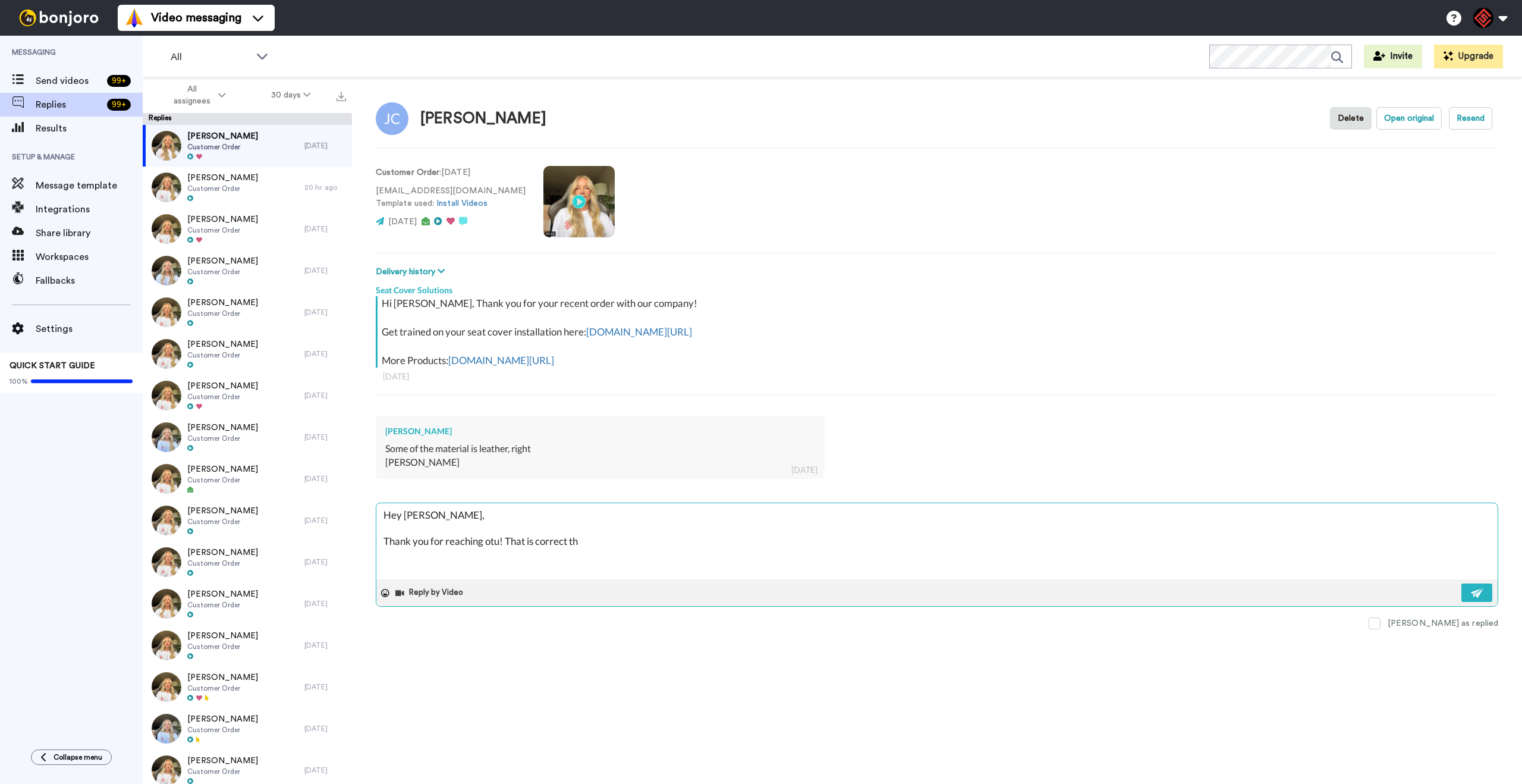
type textarea "x"
type textarea "Hey [PERSON_NAME], Thank you for reaching otu! That is correct the"
type textarea "x"
type textarea "Hey [PERSON_NAME], Thank you for reaching otu! That is correct the"
type textarea "x"
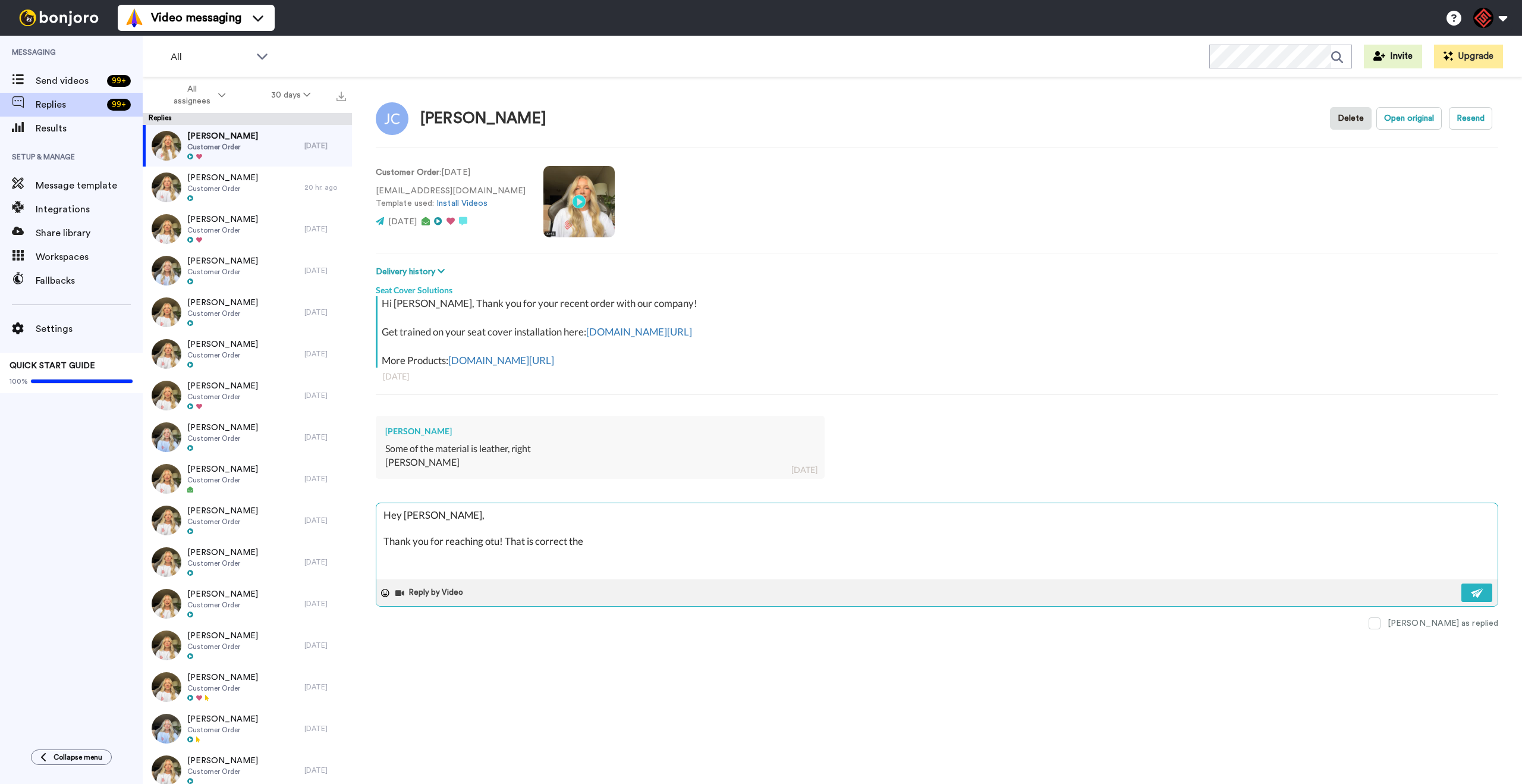
type textarea "Hey [PERSON_NAME], Thank you for reaching otu! That is correct the m"
type textarea "x"
type textarea "Hey [PERSON_NAME], Thank you for reaching otu! That is correct the ma"
type textarea "x"
type textarea "Hey [PERSON_NAME], Thank you for reaching otu! That is correct the mat"
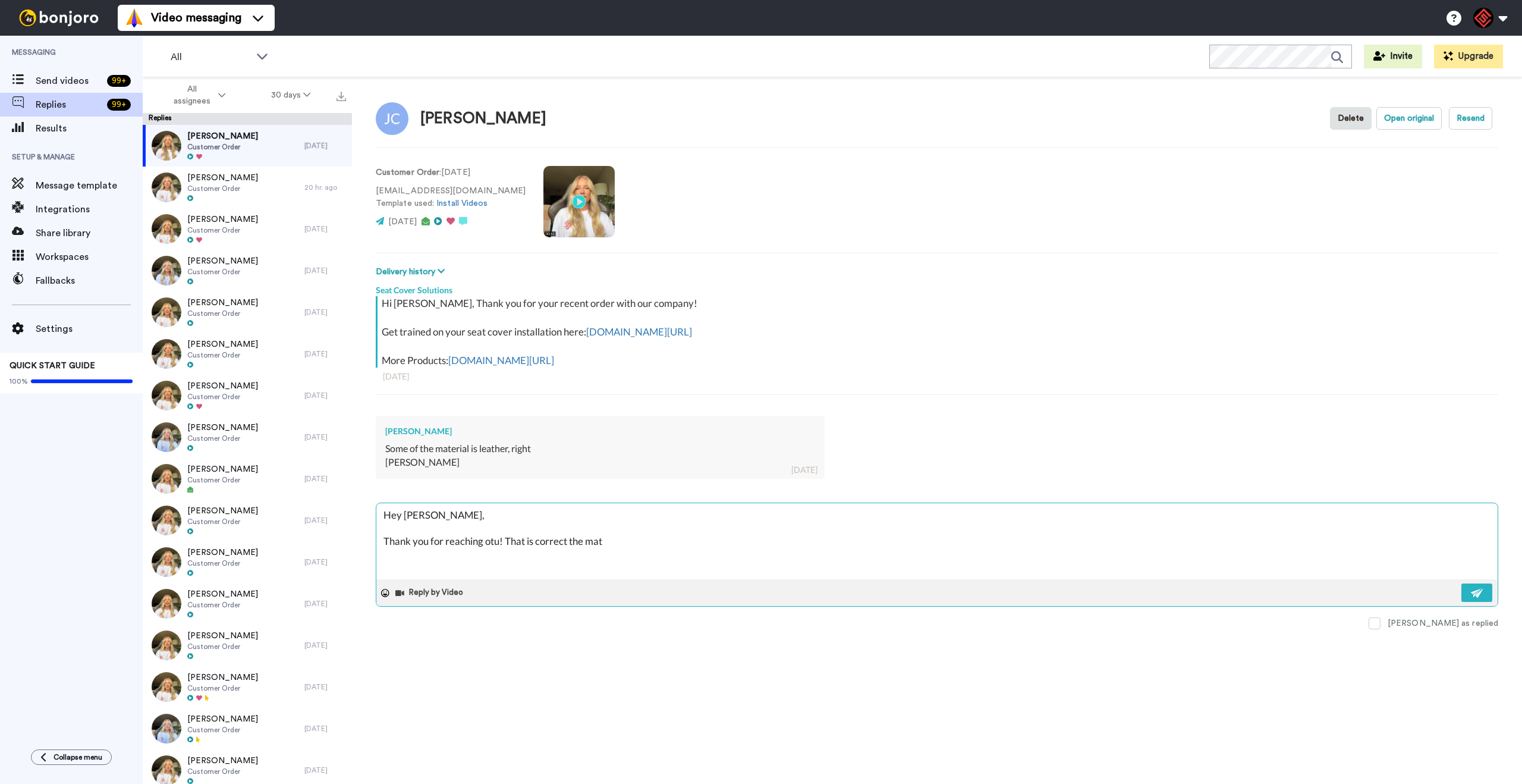
type textarea "x"
type textarea "Hey [PERSON_NAME], Thank you for reaching otu! That is correct the mate"
type textarea "x"
type textarea "Hey [PERSON_NAME], Thank you for reaching otu! That is correct the mater"
type textarea "x"
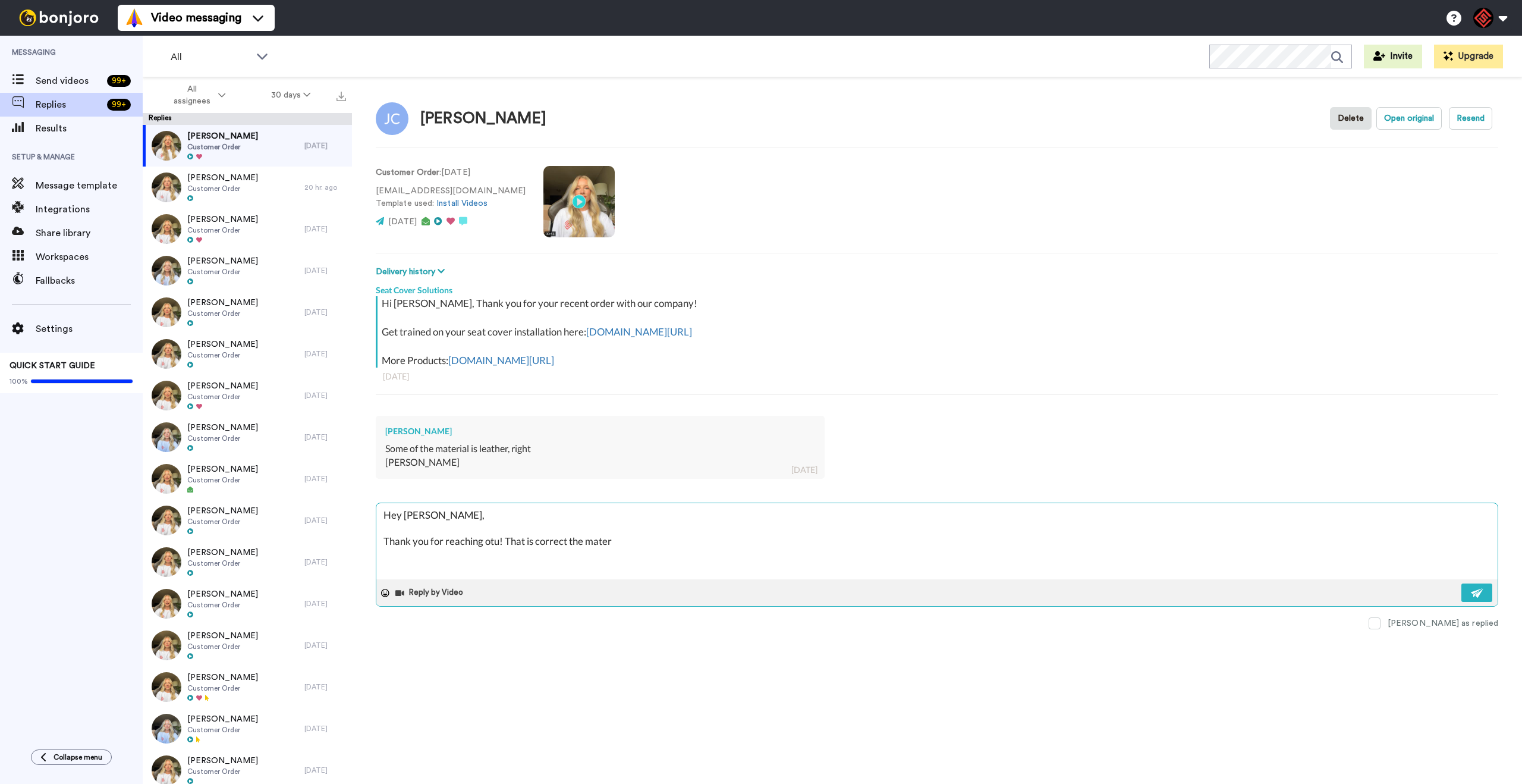
type textarea "Hey [PERSON_NAME], Thank you for reaching otu! That is correct the materi"
type textarea "x"
type textarea "Hey [PERSON_NAME], Thank you for reaching otu! That is correct the materia"
type textarea "x"
type textarea "Hey [PERSON_NAME], Thank you for reaching otu! That is correct the material"
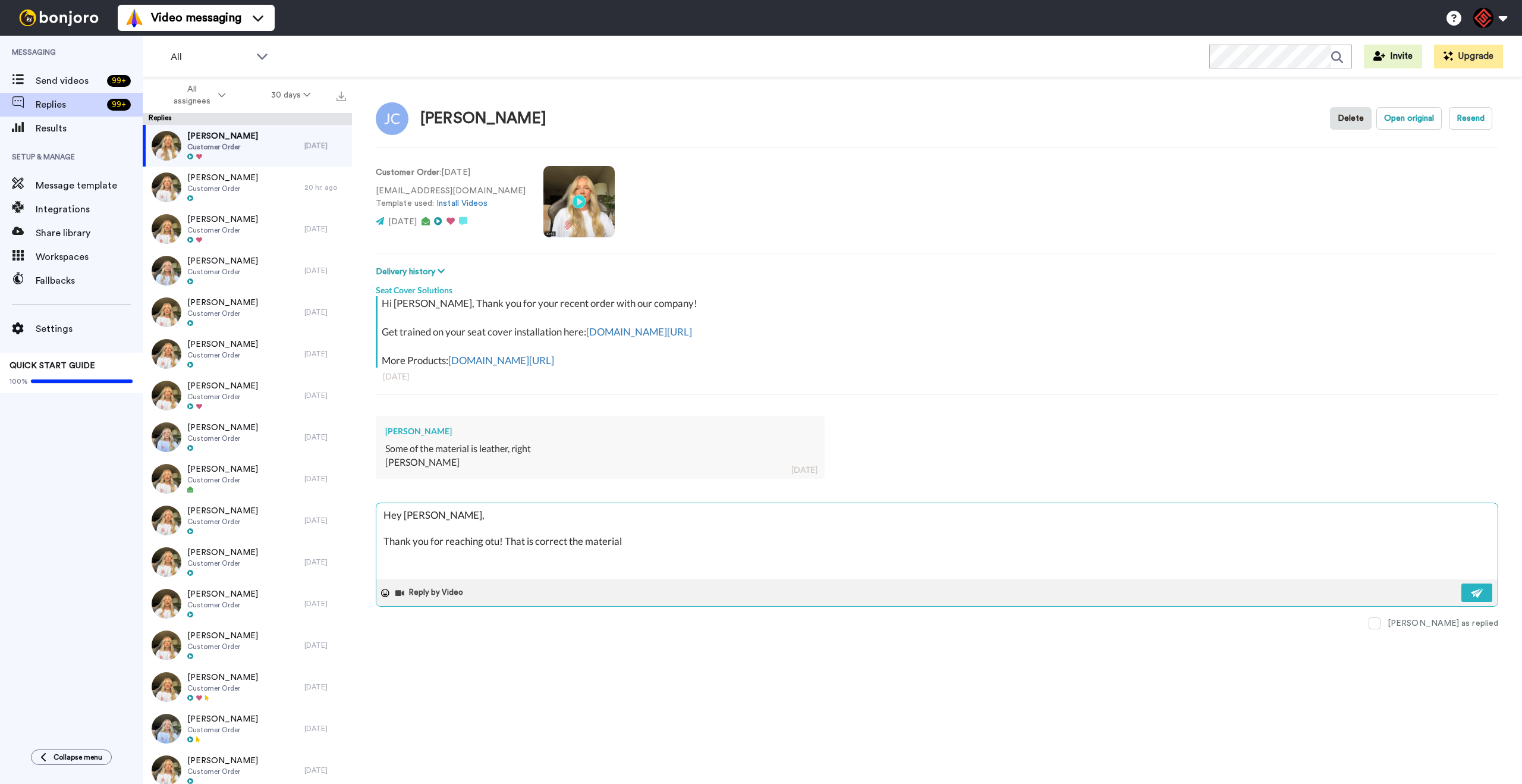
type textarea "x"
type textarea "Hey [PERSON_NAME], Thank you for reaching otu! That is correct the material"
type textarea "x"
type textarea "Hey [PERSON_NAME], Thank you for reaching otu! That is correct the material o"
type textarea "x"
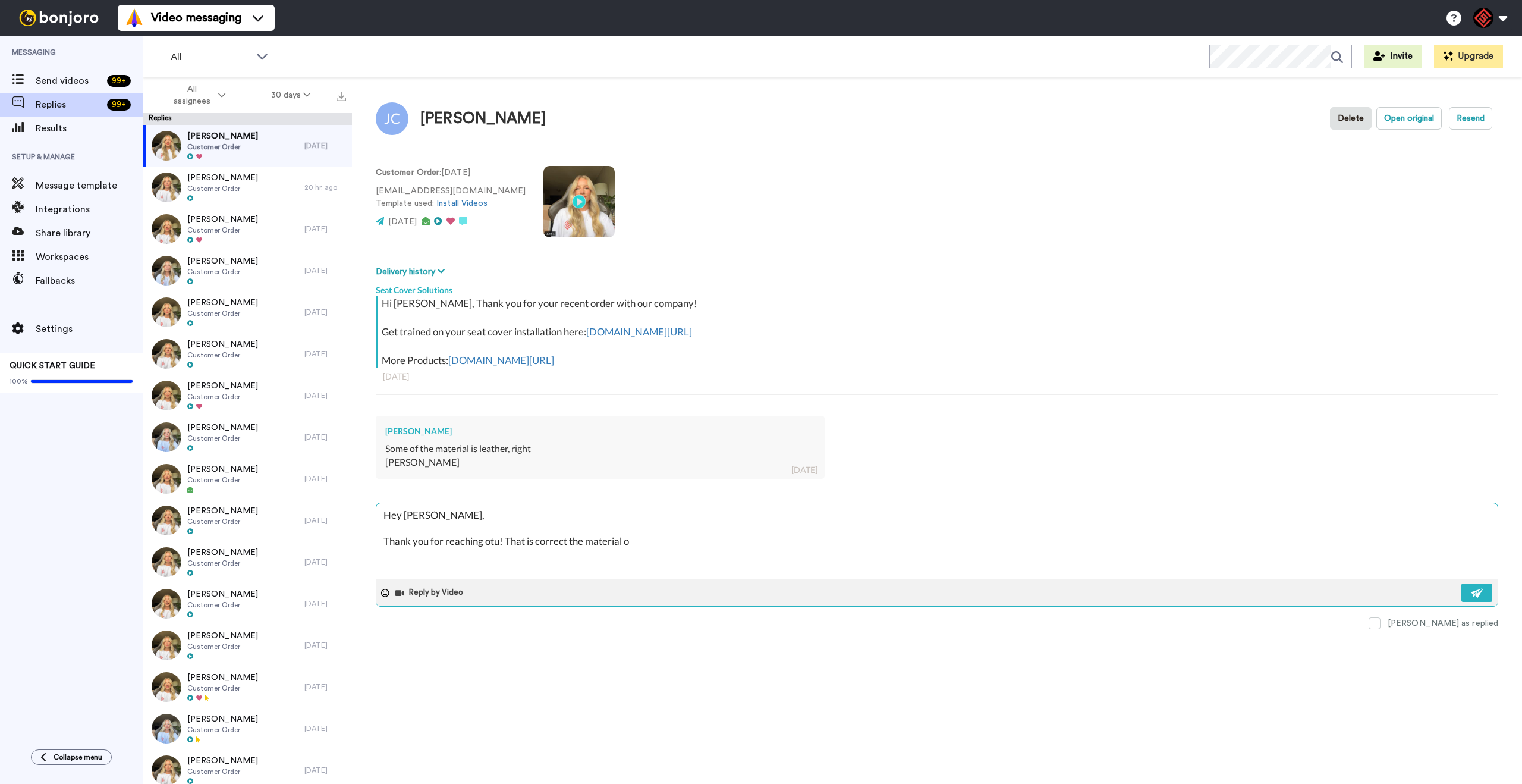
type textarea "Hey [PERSON_NAME], Thank you for reaching otu! That is correct the material of"
type textarea "x"
type textarea "Hey [PERSON_NAME], Thank you for reaching otu! That is correct the material of"
type textarea "x"
type textarea "Hey [PERSON_NAME], Thank you for reaching otu! That is correct the material of t"
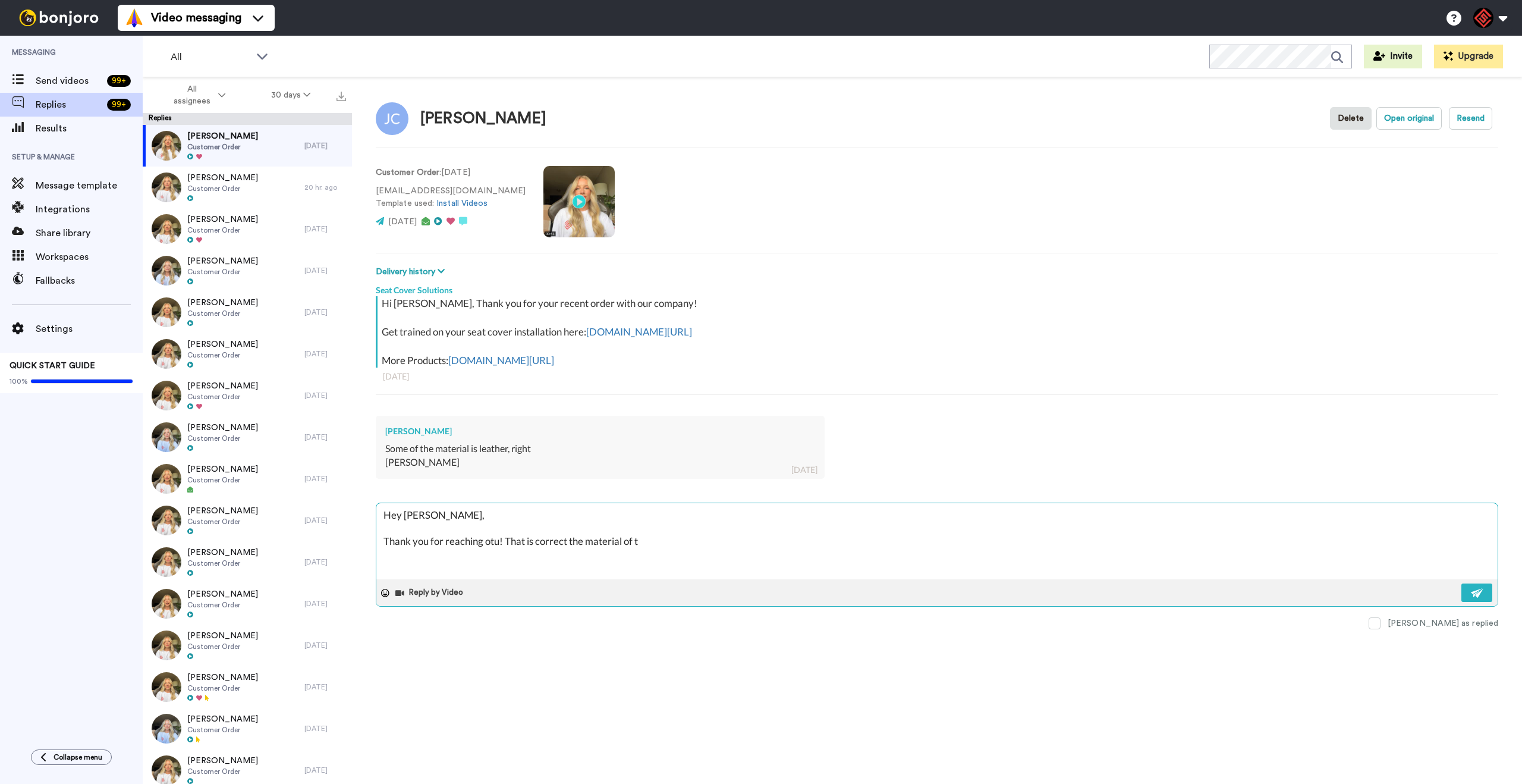
type textarea "x"
type textarea "Hey [PERSON_NAME], Thank you for reaching otu! That is correct the material of …"
type textarea "x"
type textarea "Hey [PERSON_NAME], Thank you for reaching otu! That is correct the material of …"
type textarea "x"
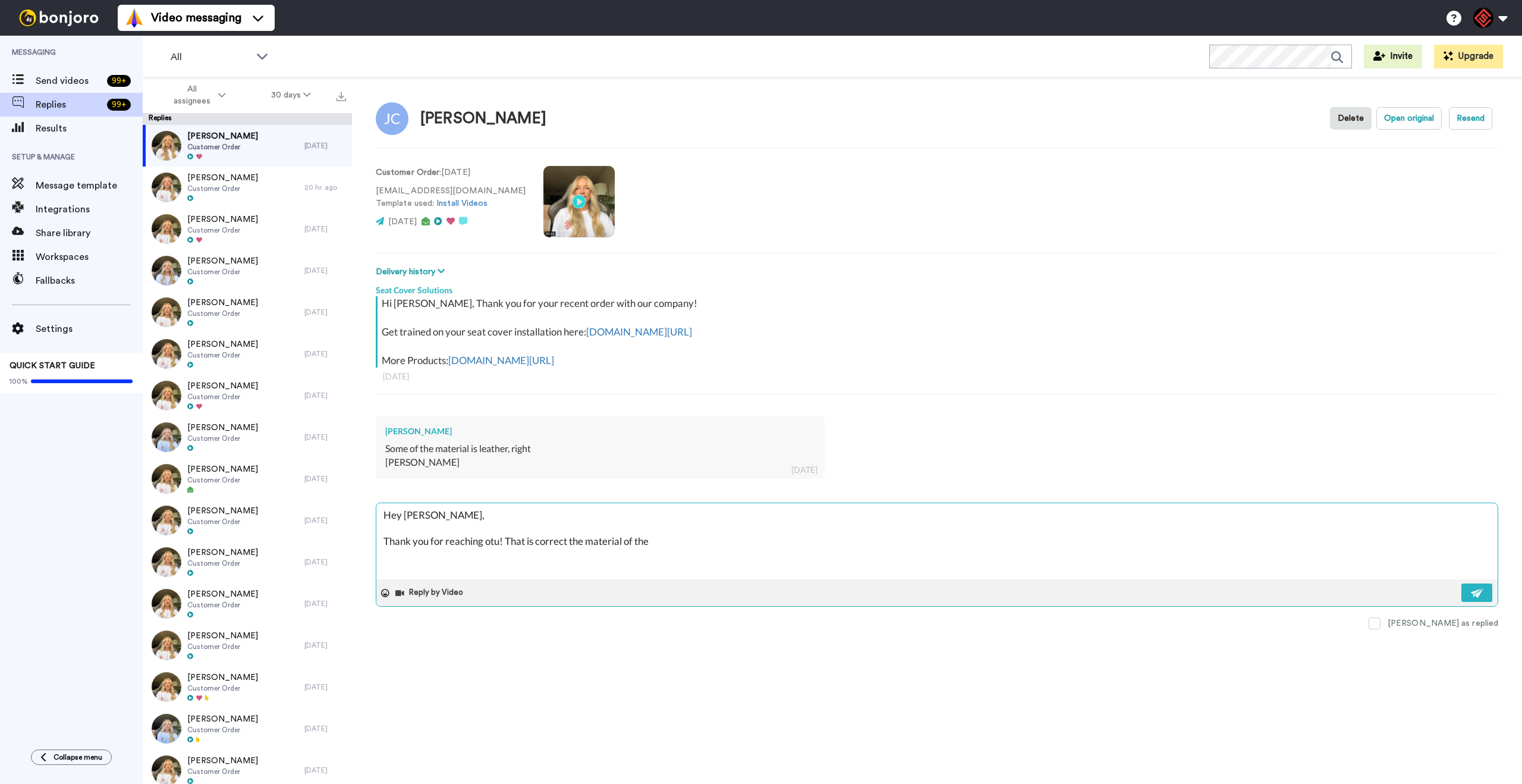
type textarea "Hey [PERSON_NAME], Thank you for reaching otu! That is correct the material of …"
type textarea "x"
type textarea "Hey [PERSON_NAME], Thank you for reaching otu! That is correct the material of …"
type textarea "x"
type textarea "Hey [PERSON_NAME], Thank you for reaching otu! That is correct the material of …"
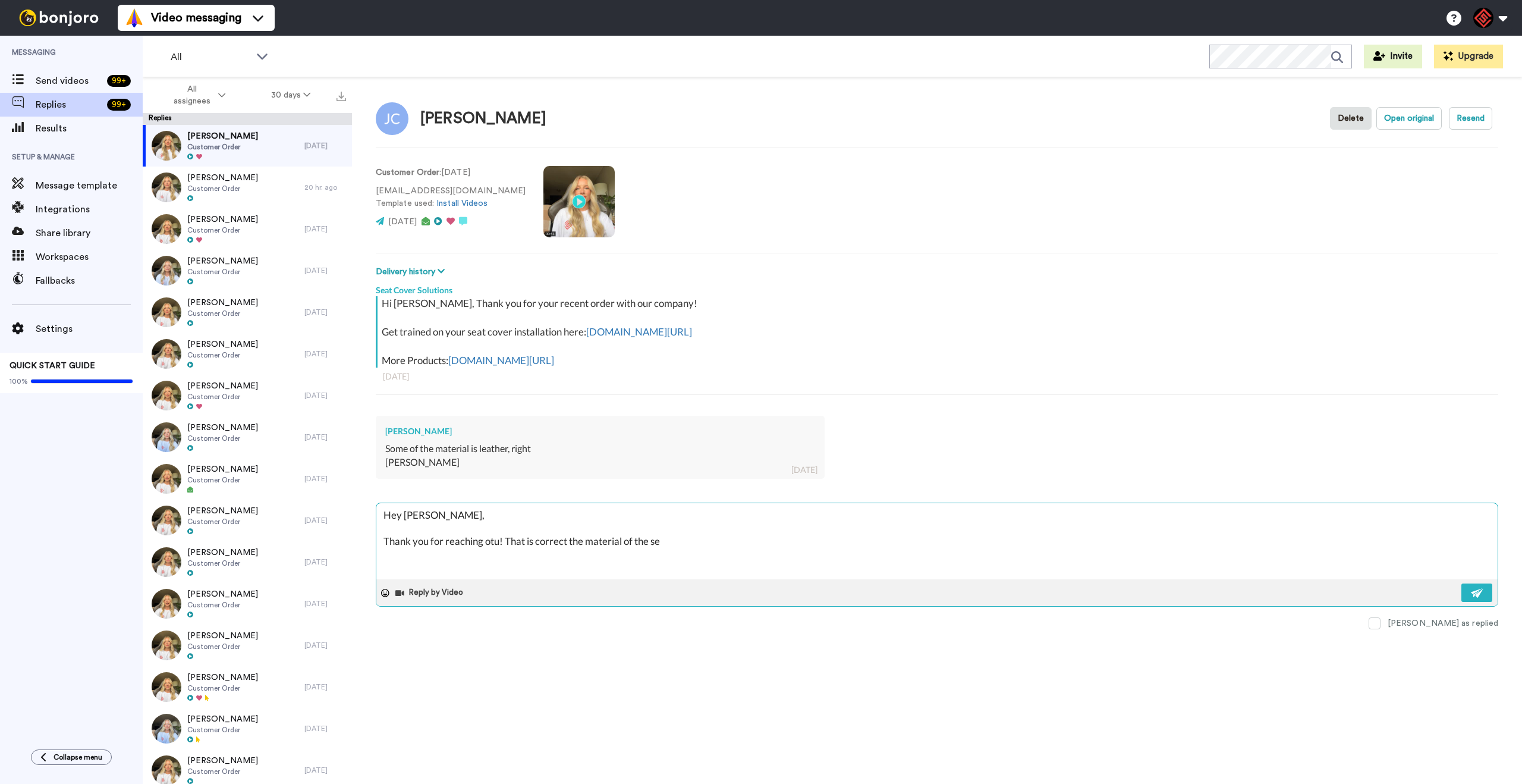
type textarea "x"
type textarea "Hey [PERSON_NAME], Thank you for reaching otu! That is correct the material of …"
type textarea "x"
type textarea "Hey [PERSON_NAME], Thank you for reaching otu! That is correct the material of …"
type textarea "x"
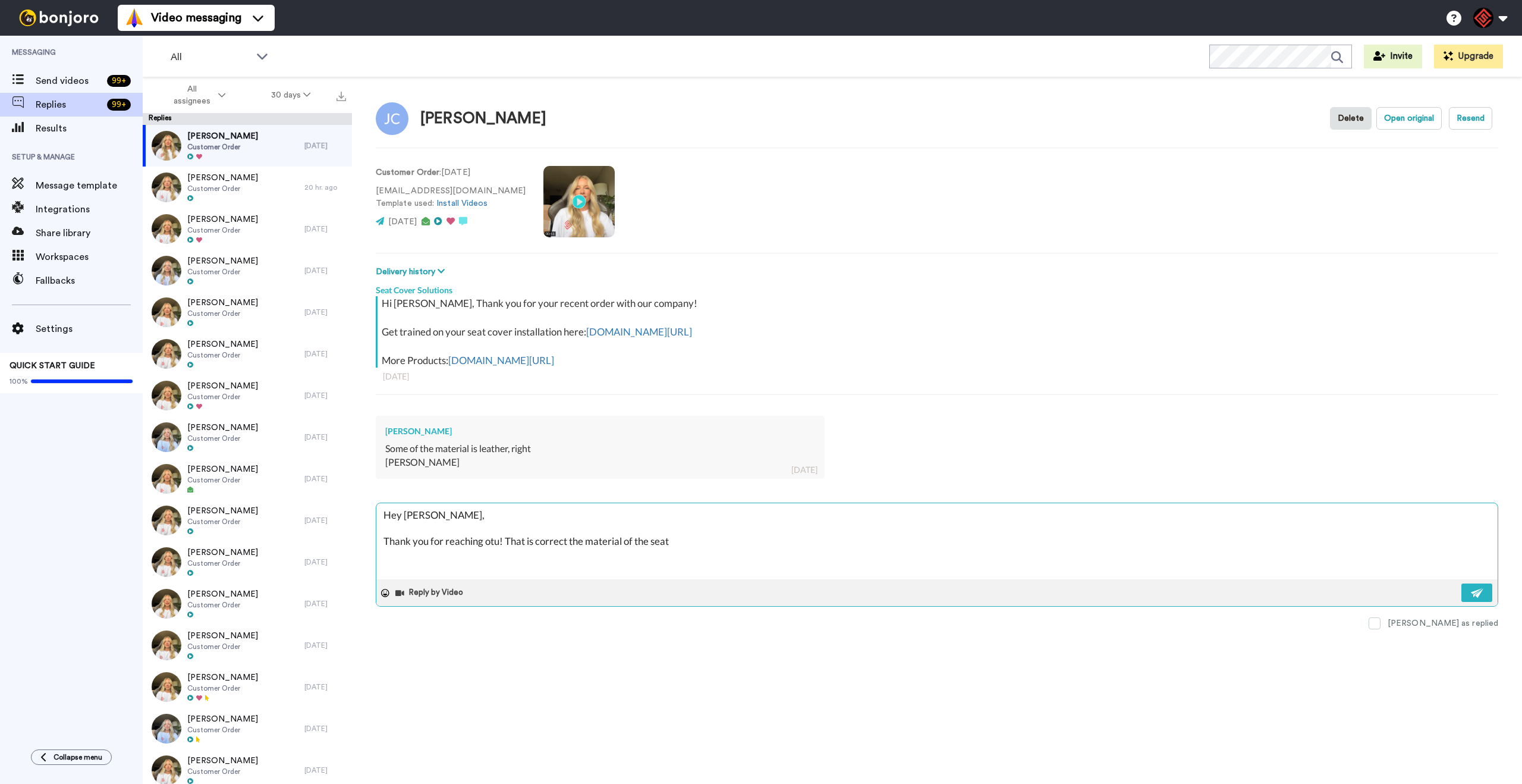
type textarea "Hey [PERSON_NAME], Thank you for reaching otu! That is correct the material of …"
type textarea "x"
type textarea "Hey [PERSON_NAME], Thank you for reaching otu! That is correct the material of …"
type textarea "x"
type textarea "Hey [PERSON_NAME], Thank you for reaching otu! That is correct the material of …"
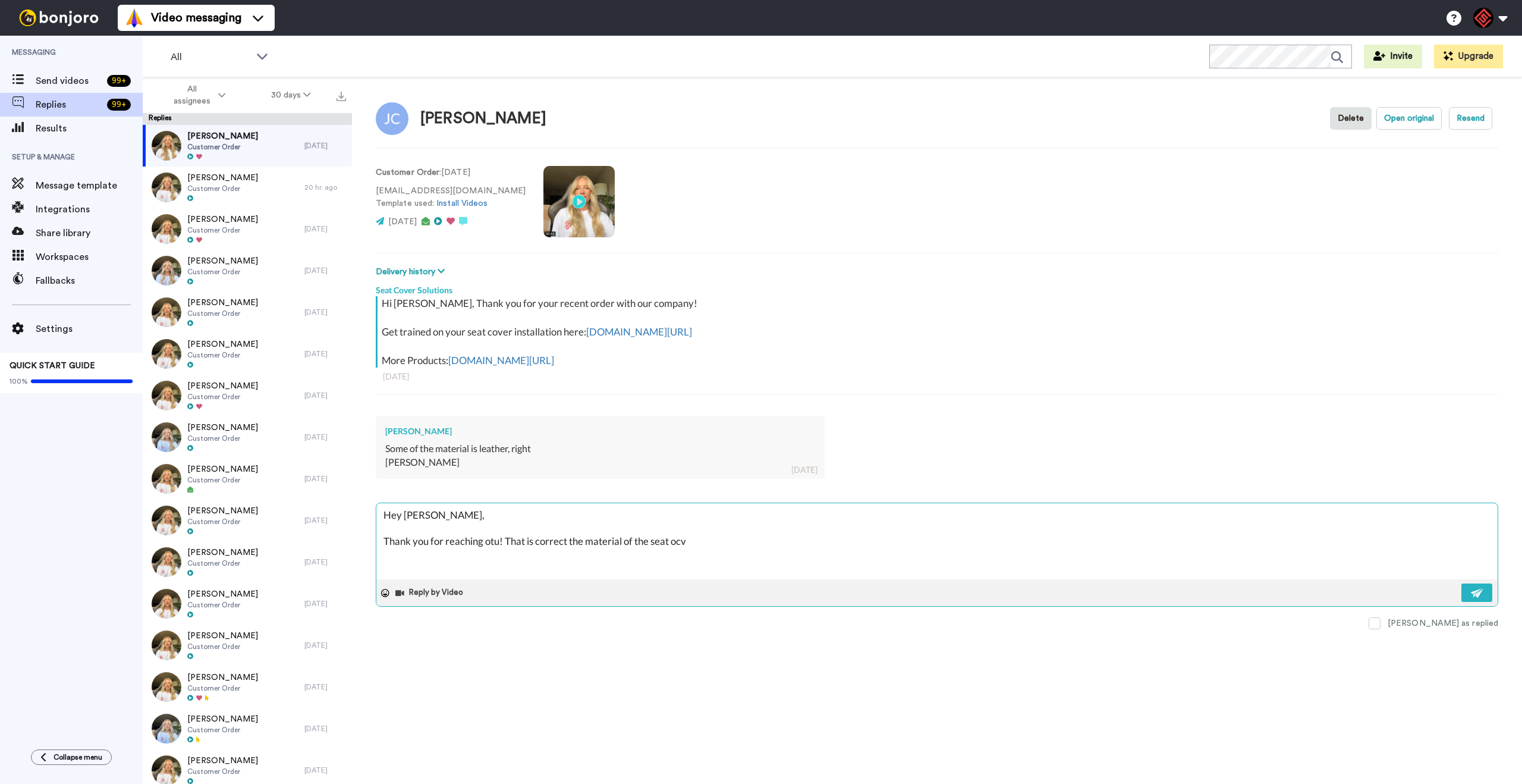
type textarea "x"
type textarea "Hey [PERSON_NAME], Thank you for reaching otu! That is correct the material of …"
type textarea "x"
type textarea "Hey [PERSON_NAME], Thank you for reaching otu! That is correct the material of …"
type textarea "x"
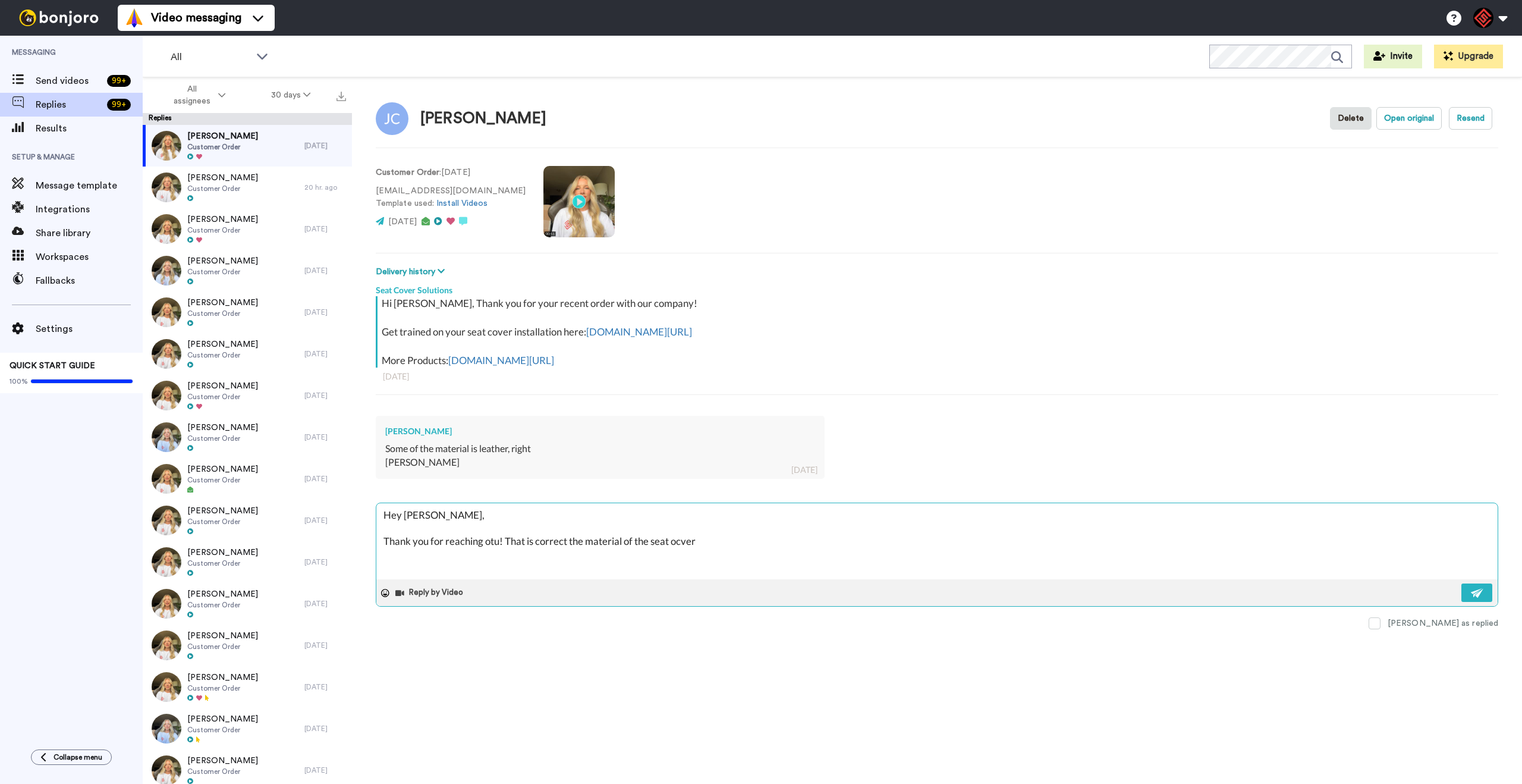
type textarea "Hey [PERSON_NAME], Thank you for reaching otu! That is correct the material of …"
type textarea "x"
type textarea "Hey [PERSON_NAME], Thank you for reaching otu! That is correct the material of …"
type textarea "x"
type textarea "Hey [PERSON_NAME], Thank you for reaching otu! That is correct the material of …"
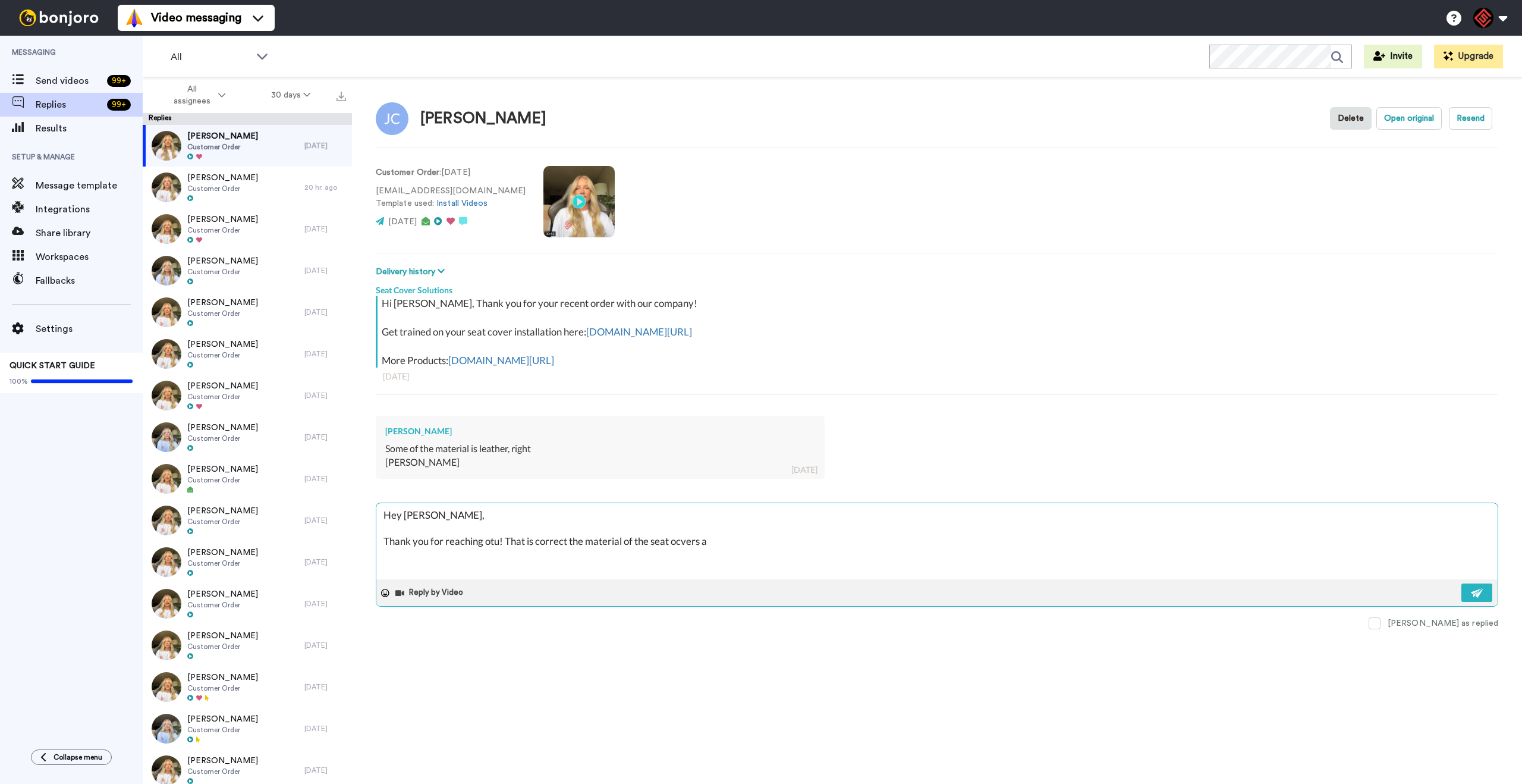
type textarea "x"
type textarea "Hey [PERSON_NAME], Thank you for reaching otu! That is correct the material of …"
type textarea "x"
type textarea "Hey [PERSON_NAME], Thank you for reaching otu! That is correct the material of …"
type textarea "x"
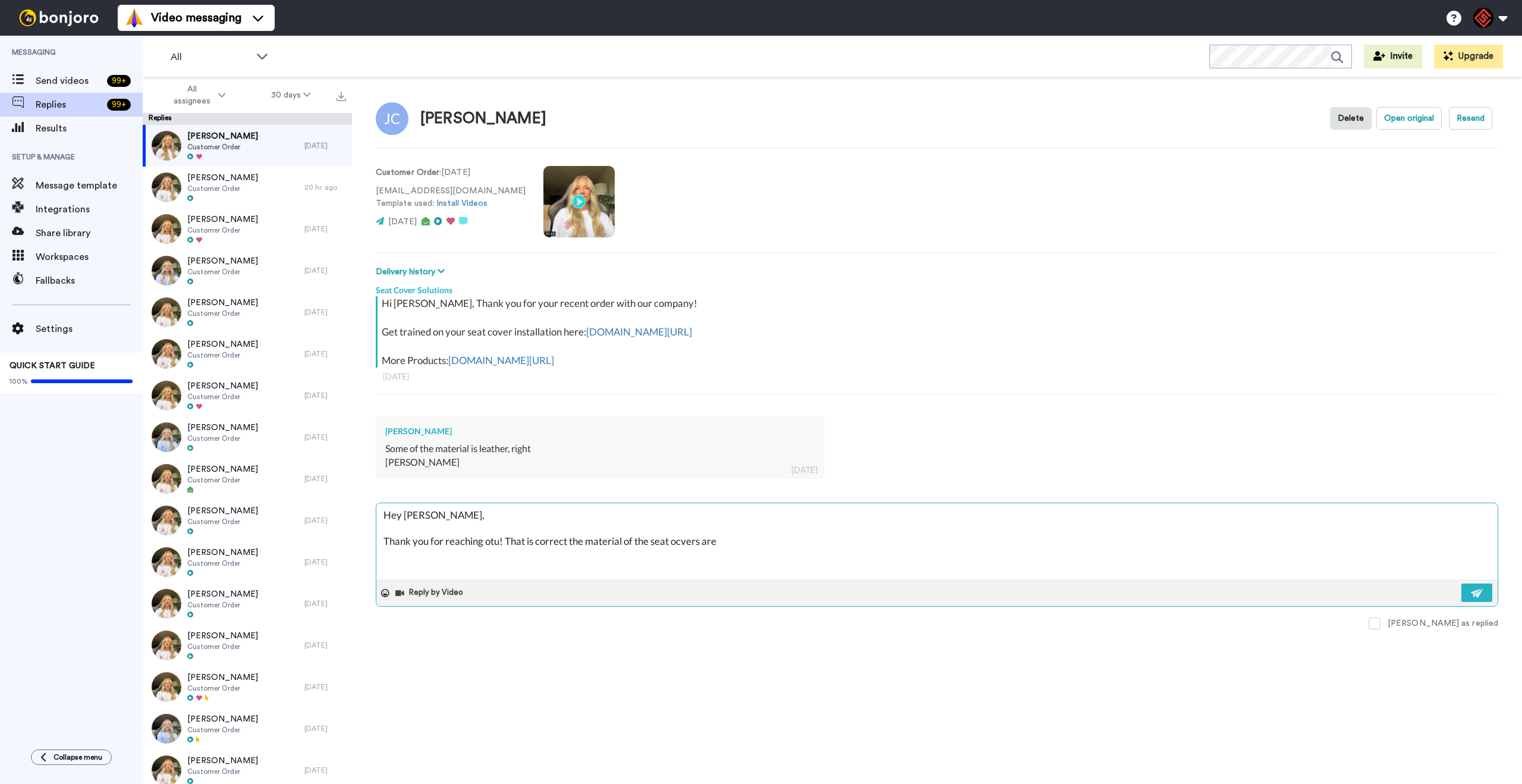
type textarea "Hey [PERSON_NAME], Thank you for reaching otu! That is correct the material of …"
type textarea "x"
type textarea "Hey [PERSON_NAME], Thank you for reaching otu! That is correct the material of …"
type textarea "x"
type textarea "Hey [PERSON_NAME], Thank you for reaching otu! That is correct the material of …"
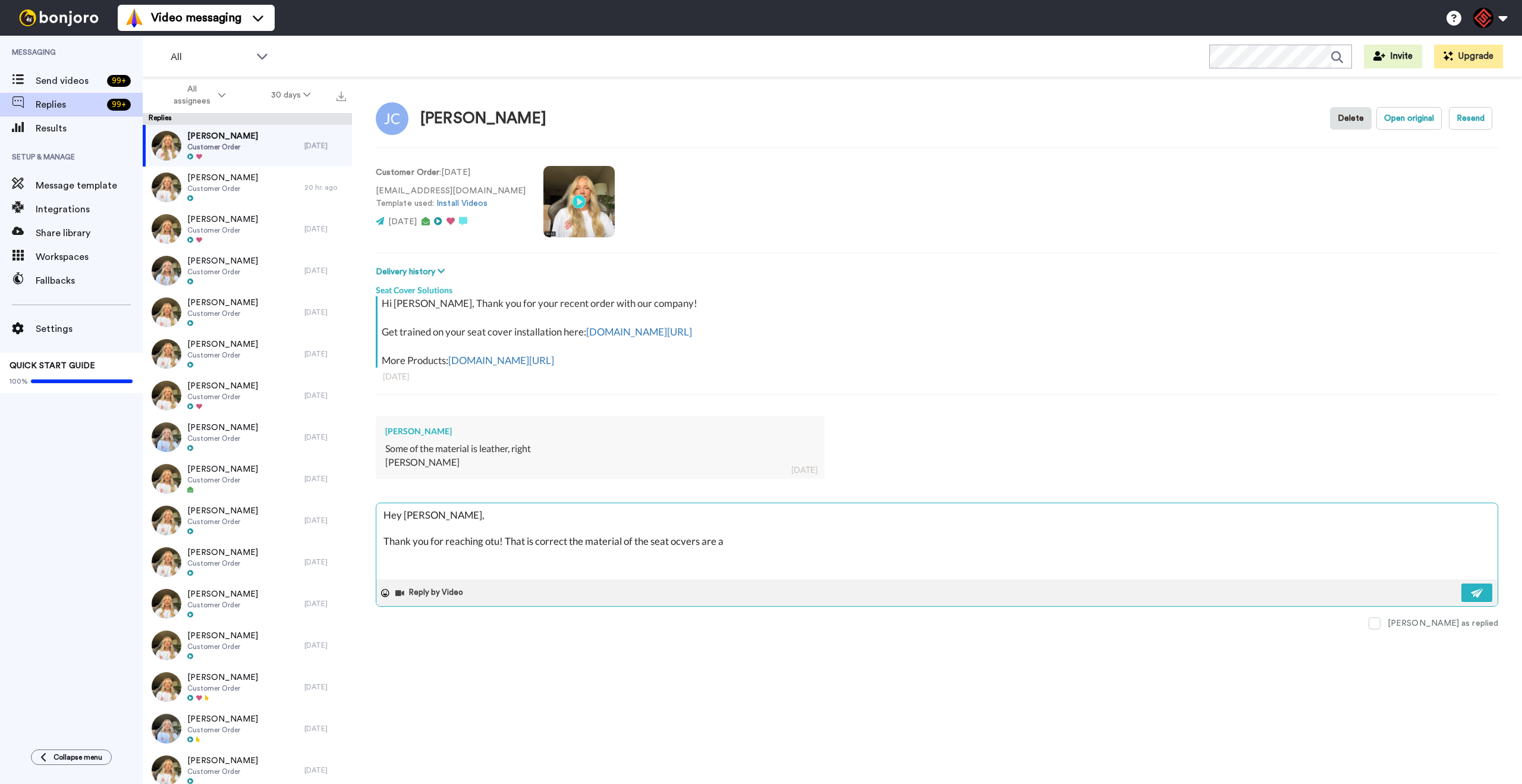
type textarea "x"
type textarea "Hey [PERSON_NAME], Thank you for reaching otu! That is correct the material of …"
type textarea "x"
type textarea "Hey [PERSON_NAME], Thank you for reaching otu! That is correct the material of …"
type textarea "x"
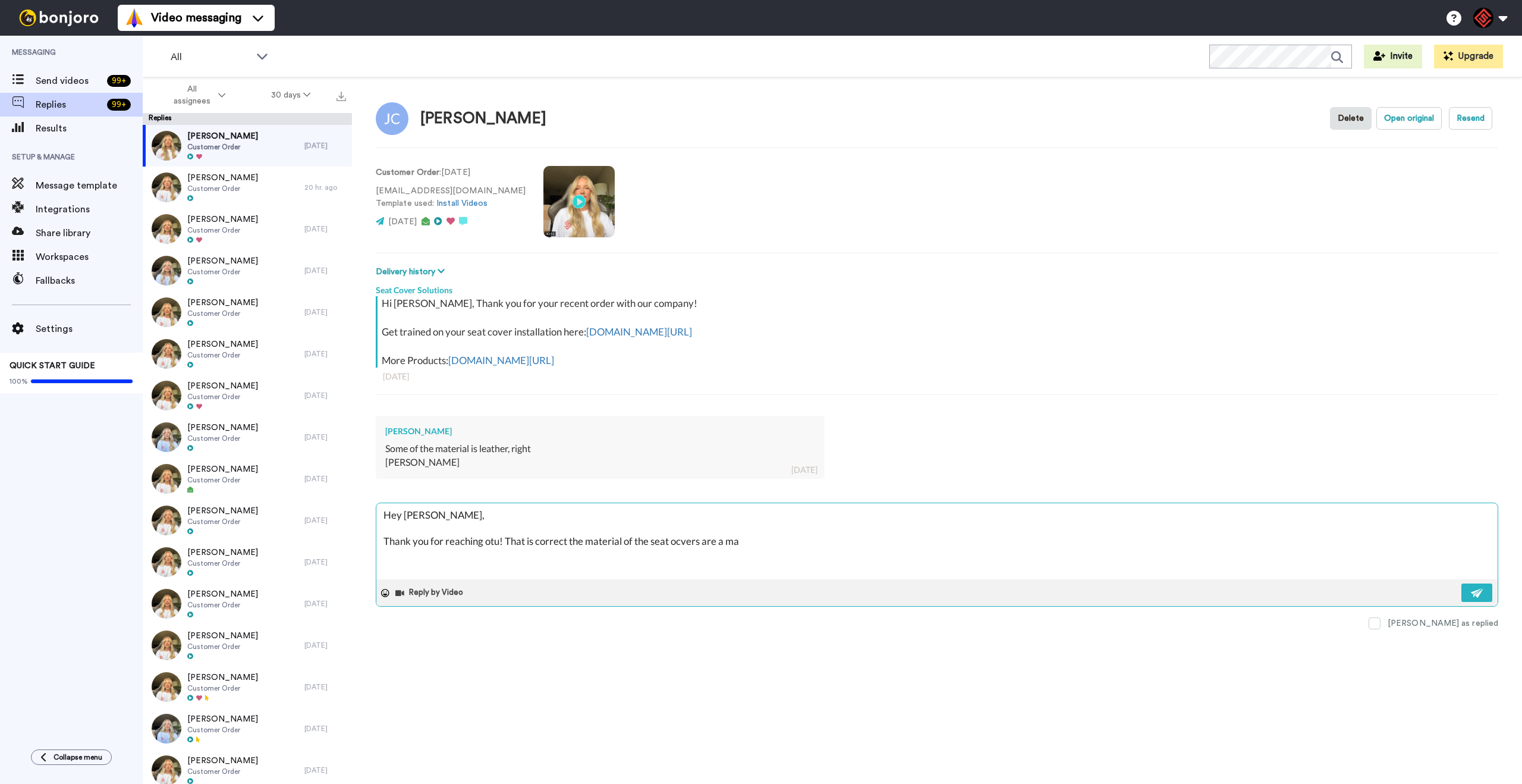
type textarea "Hey [PERSON_NAME], Thank you for reaching otu! That is correct the material of …"
type textarea "x"
type textarea "Hey [PERSON_NAME], Thank you for reaching otu! That is correct the material of …"
type textarea "x"
type textarea "Hey [PERSON_NAME], Thank you for reaching otu! That is correct the material of …"
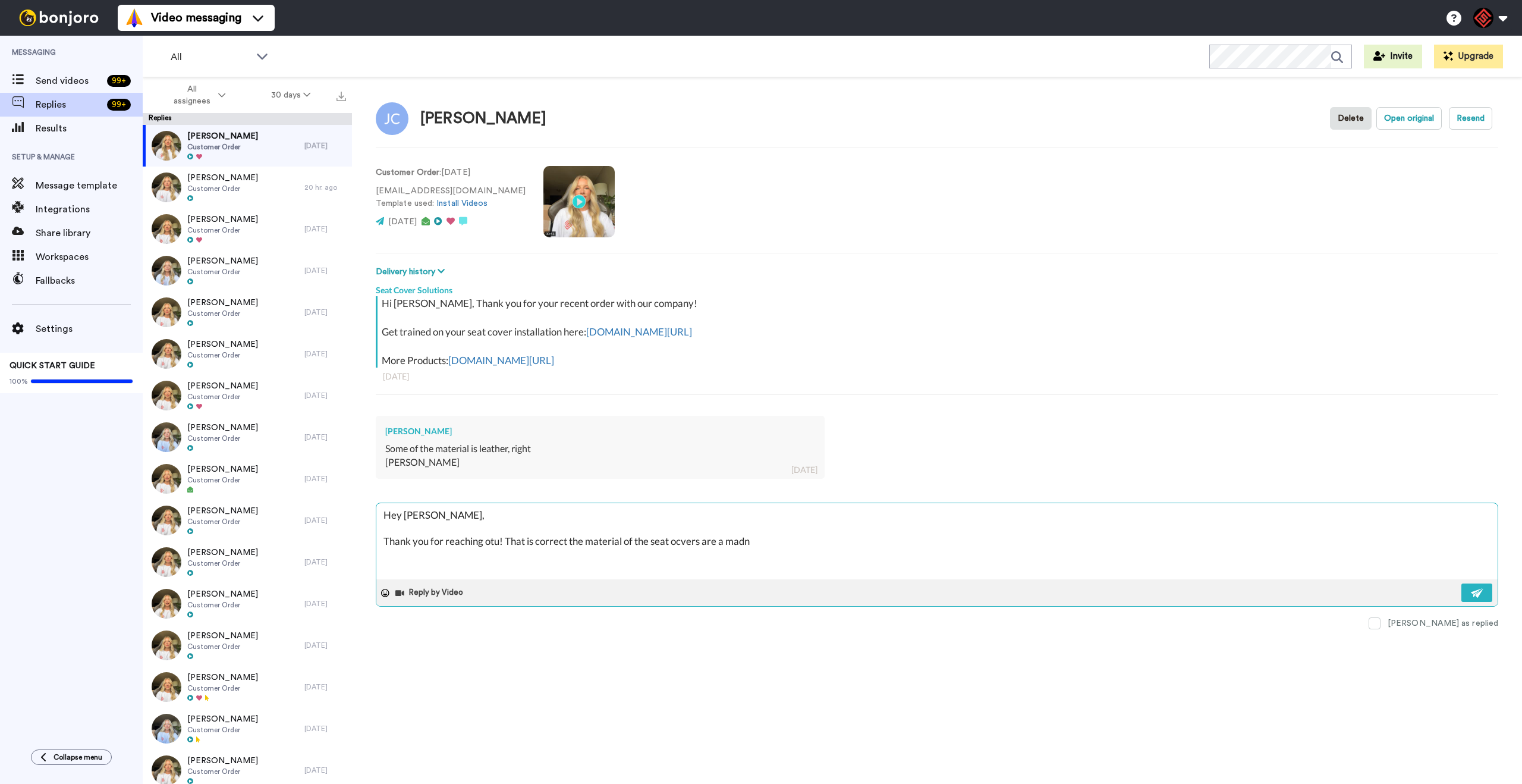
type textarea "x"
type textarea "Hey [PERSON_NAME], Thank you for reaching otu! That is correct the material of …"
type textarea "x"
type textarea "Hey [PERSON_NAME], Thank you for reaching otu! That is correct the material of …"
type textarea "x"
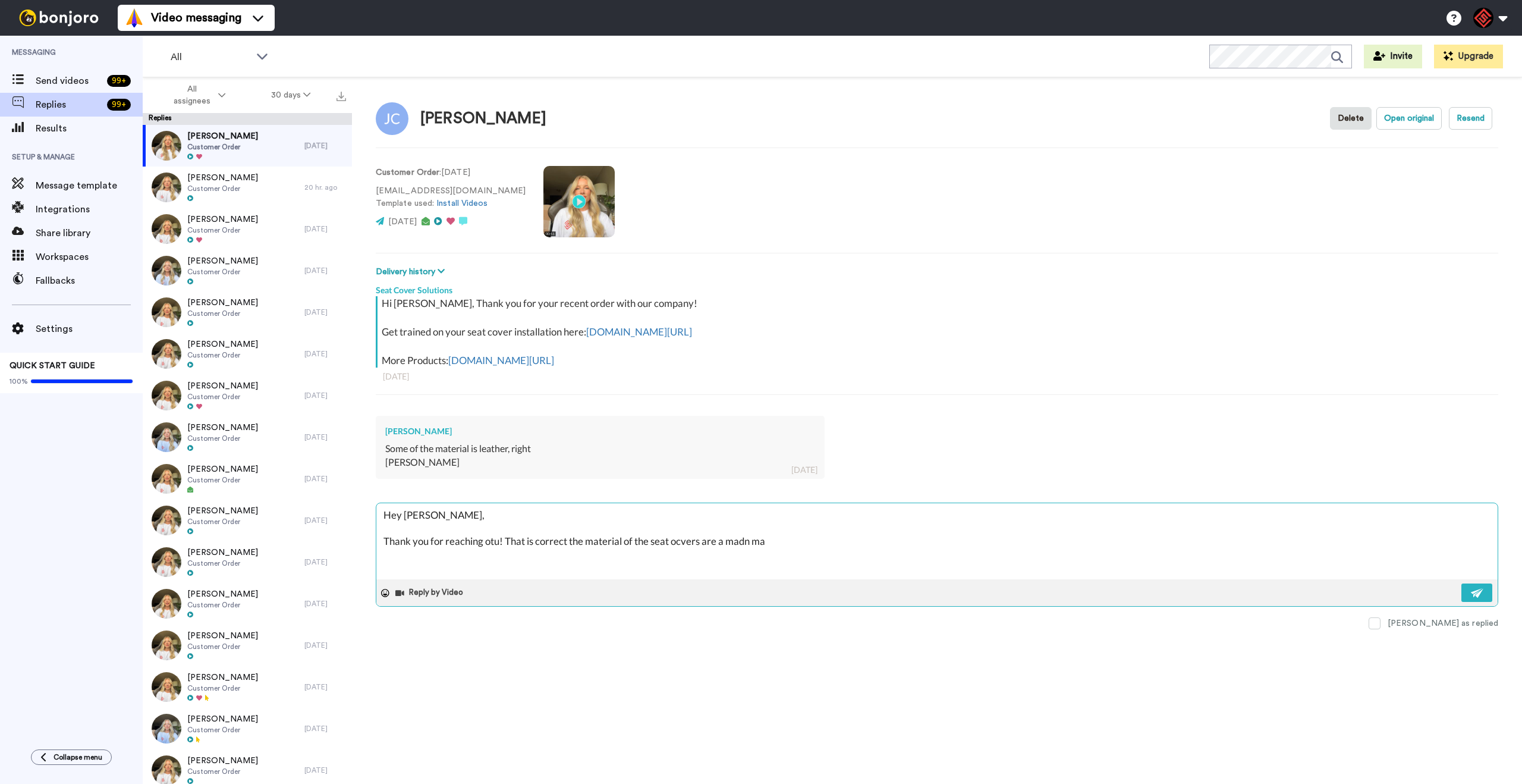
type textarea "Hey [PERSON_NAME], Thank you for reaching otu! That is correct the material of …"
drag, startPoint x: 507, startPoint y: 540, endPoint x: 792, endPoint y: 546, distance: 285.1
click at [792, 546] on textarea "Hey [PERSON_NAME], Thank you for reaching otu! That is correct the material of …" at bounding box center [936, 540] width 1121 height 76
click at [805, 544] on textarea "Hey [PERSON_NAME], Thank you for reaching out! The material of the seat cover i…" at bounding box center [936, 540] width 1121 height 76
click at [802, 543] on textarea "Hey [PERSON_NAME], Thank you for reaching out! The material of the seat cover i…" at bounding box center [936, 540] width 1121 height 76
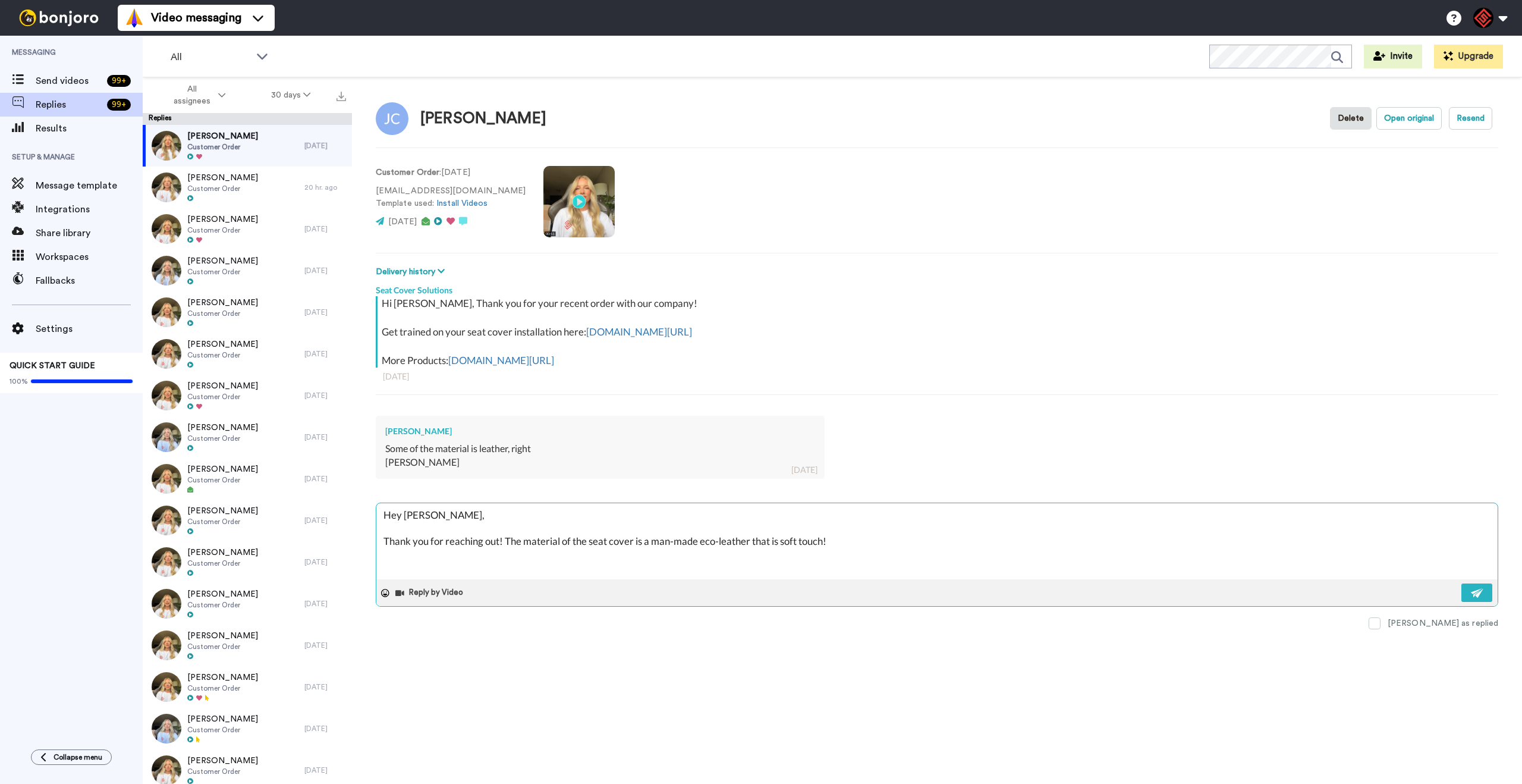
click at [909, 546] on textarea "Hey [PERSON_NAME], Thank you for reaching out! The material of the seat cover i…" at bounding box center [936, 540] width 1121 height 76
click at [938, 549] on textarea "Hey [PERSON_NAME], Thank you for reaching out! The material of the seat cover i…" at bounding box center [936, 540] width 1121 height 76
paste textarea "I appreciate you letting me help you with this. If you have any further questio…"
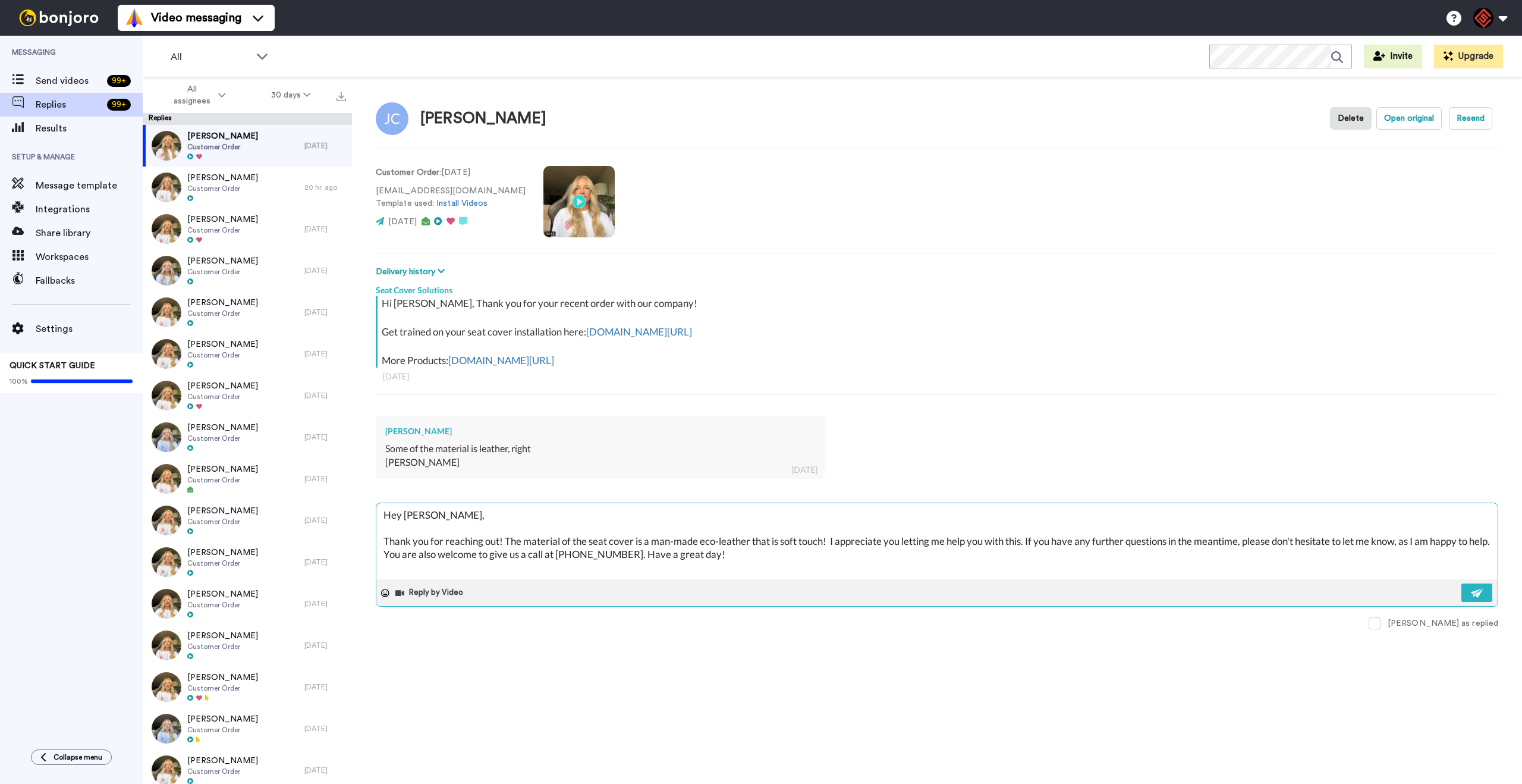
scroll to position [176, 0]
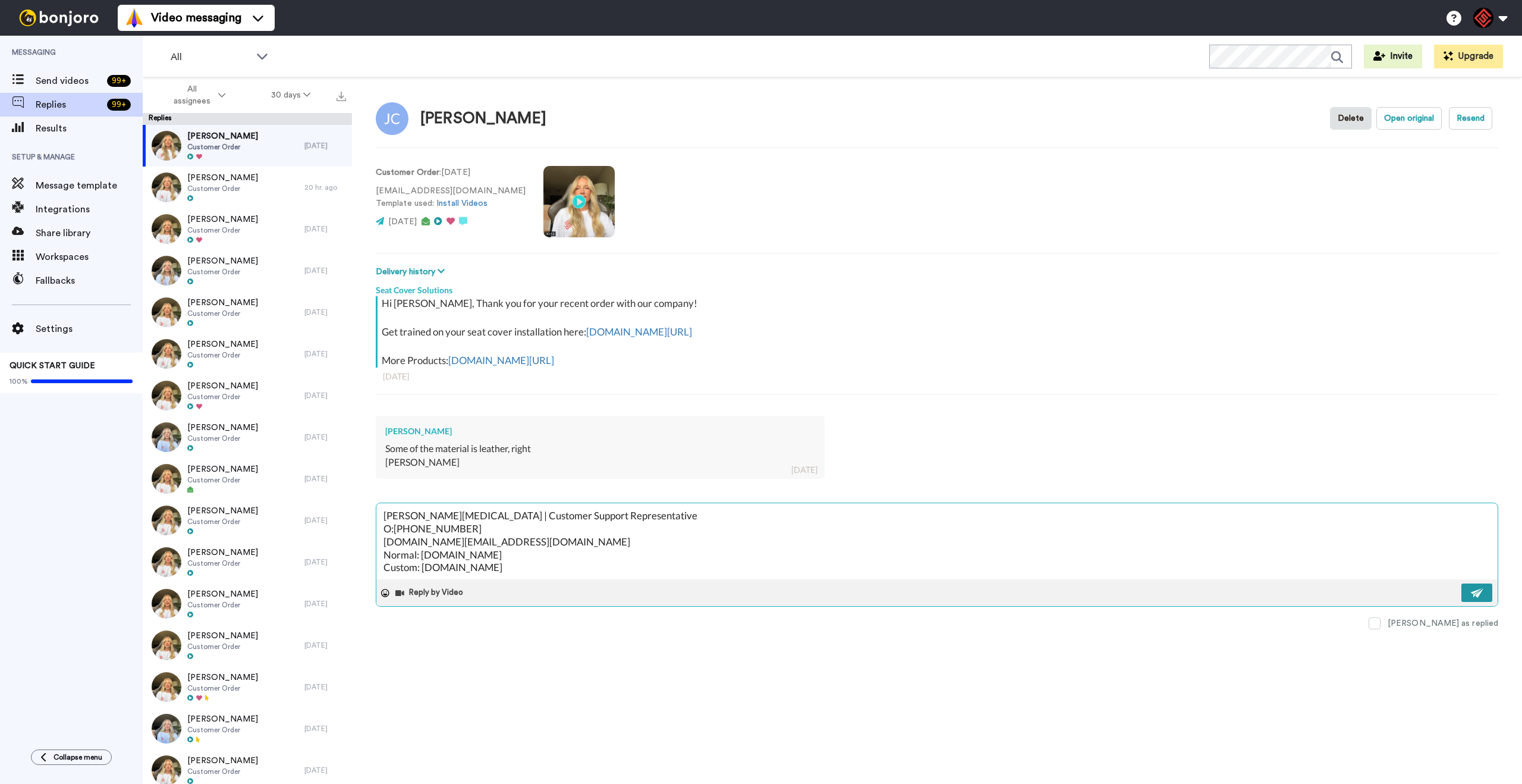
click at [1472, 601] on button at bounding box center [1477, 592] width 31 height 18
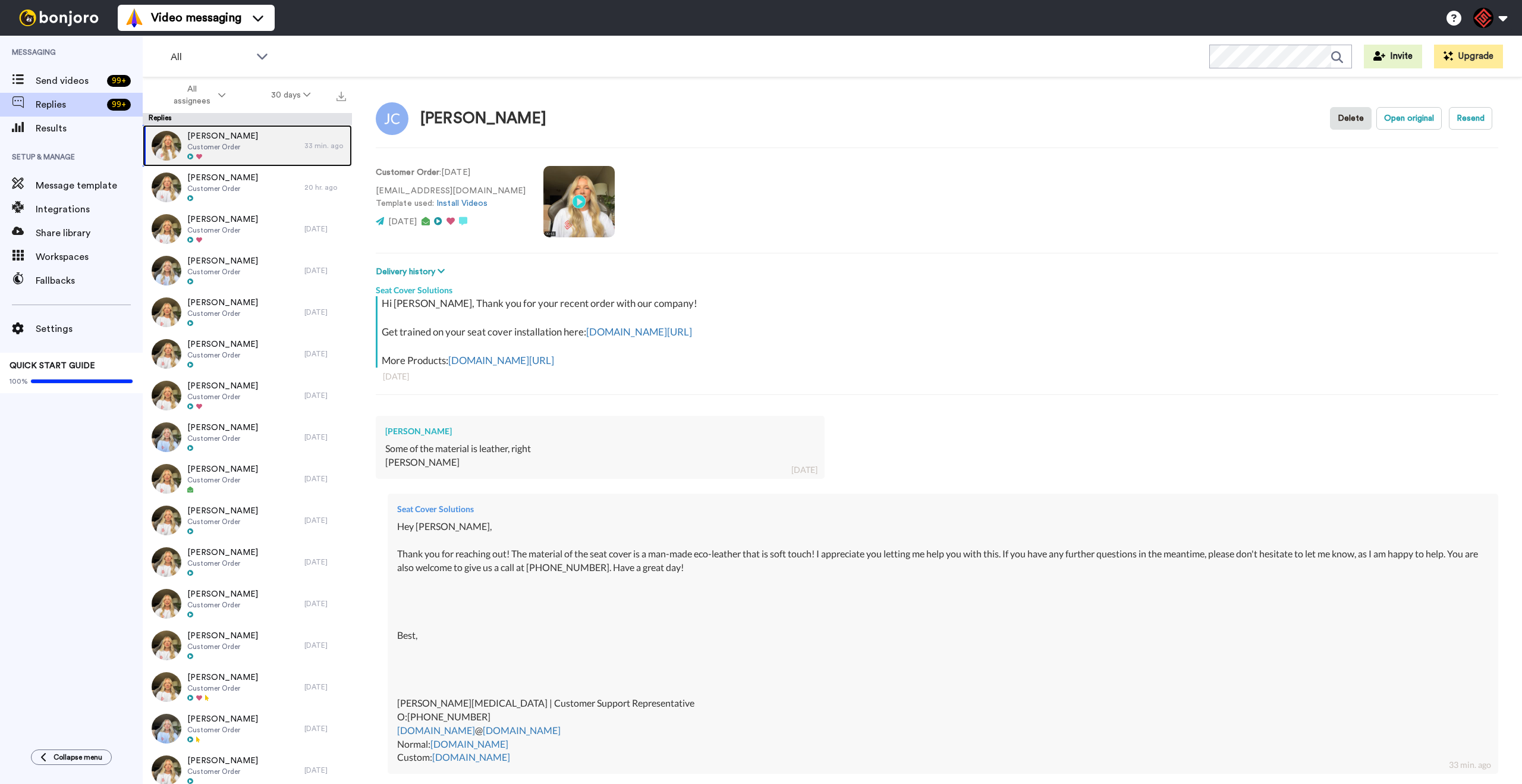
click at [272, 145] on div "[PERSON_NAME] Customer Order" at bounding box center [223, 146] width 162 height 41
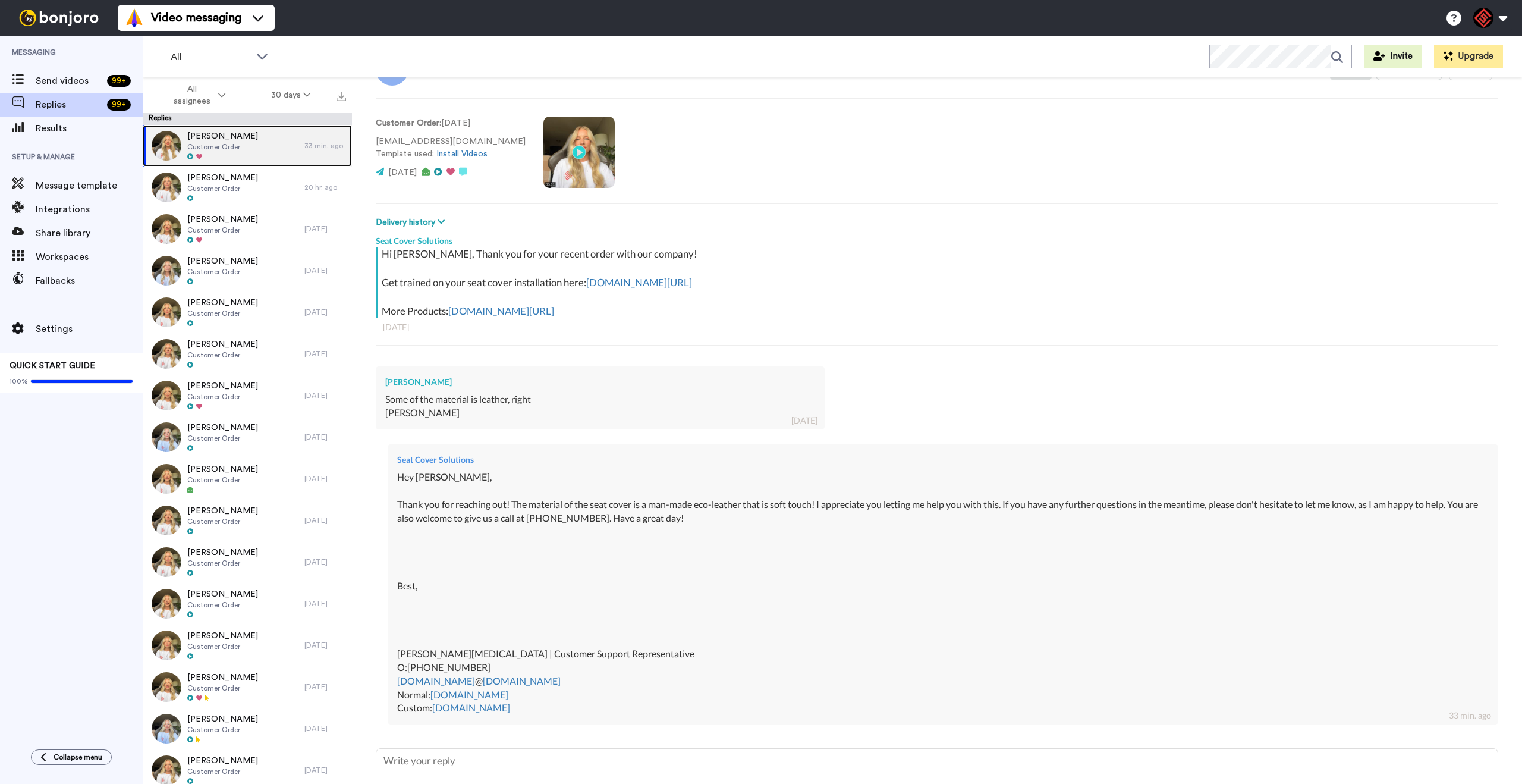
scroll to position [140, 0]
